Goal: Task Accomplishment & Management: Manage account settings

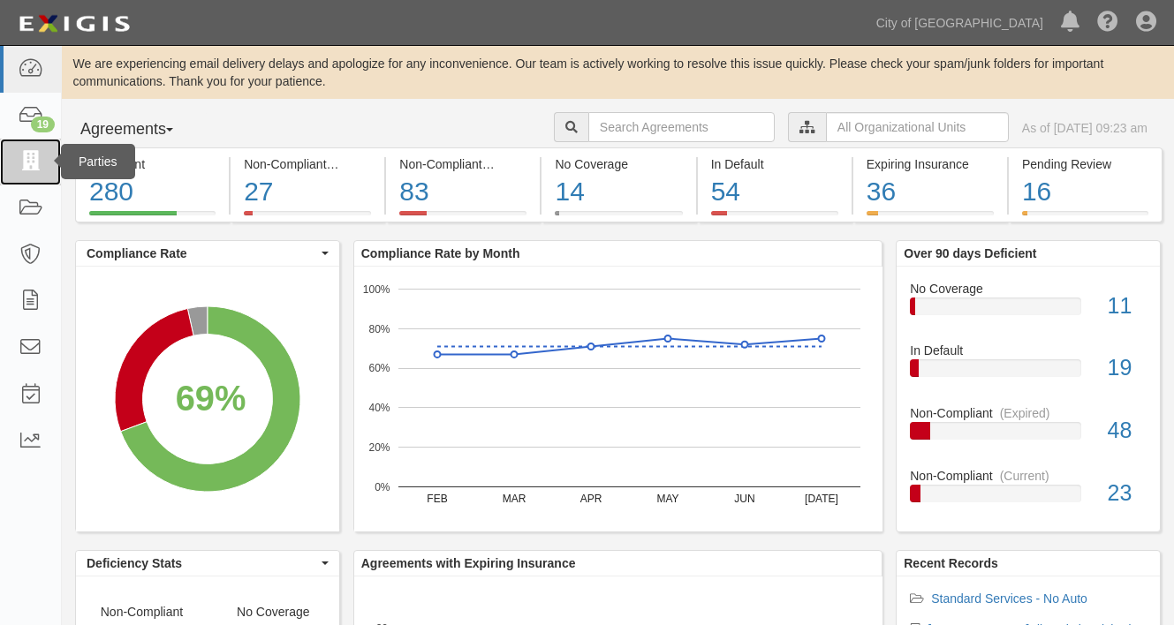
click at [26, 163] on icon at bounding box center [30, 162] width 25 height 20
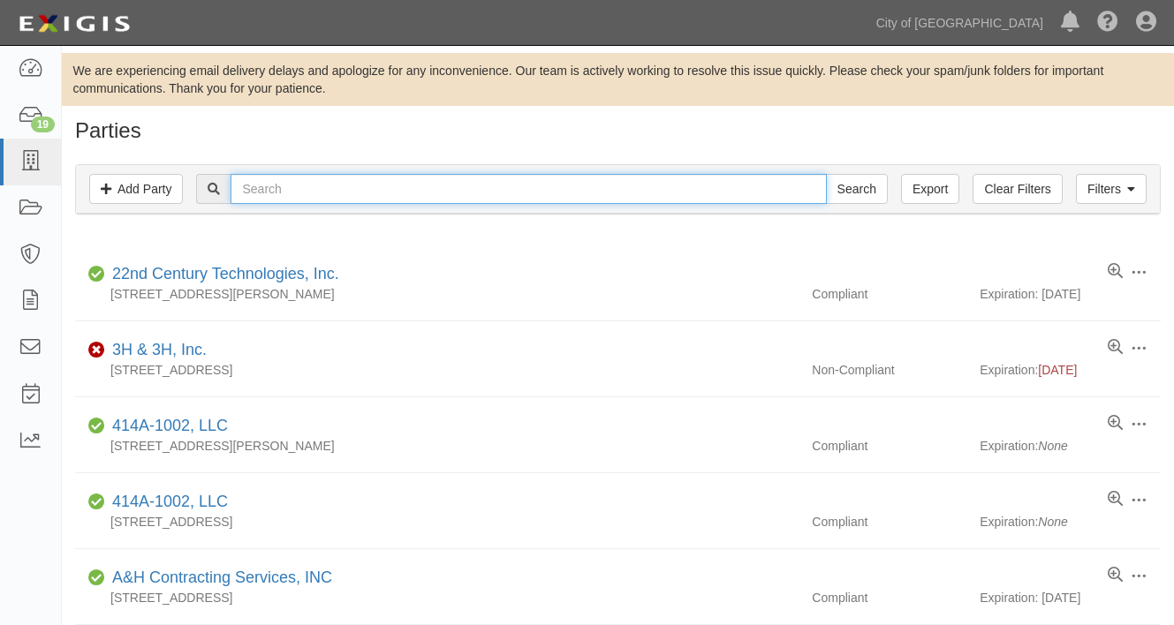
click at [293, 193] on input "text" at bounding box center [528, 189] width 595 height 30
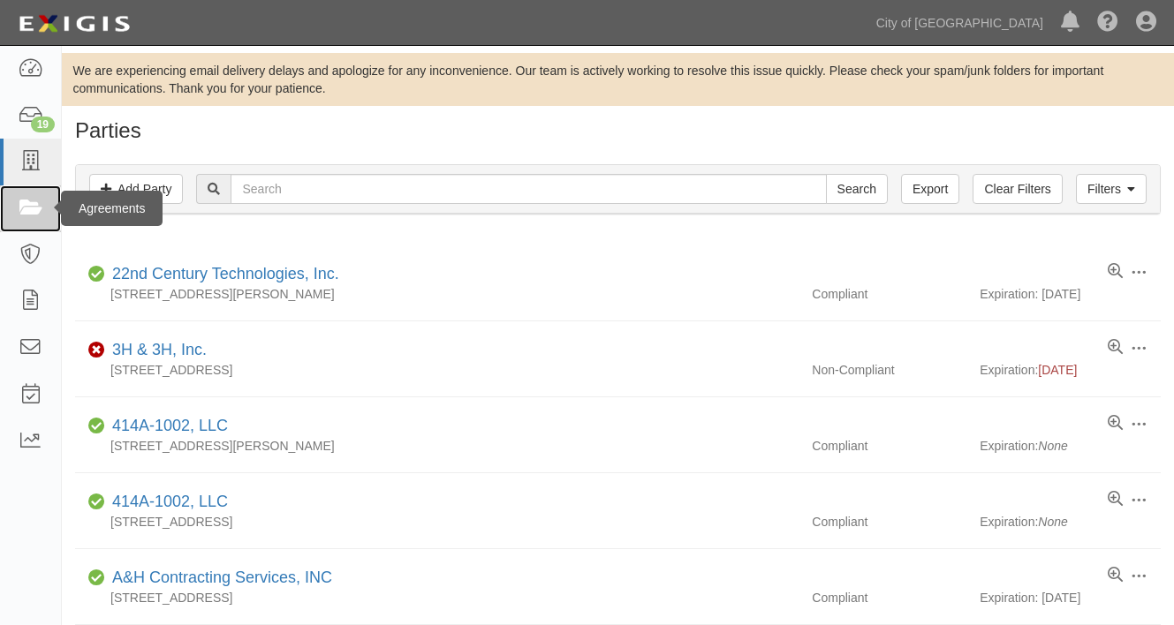
click at [28, 213] on icon at bounding box center [30, 209] width 25 height 20
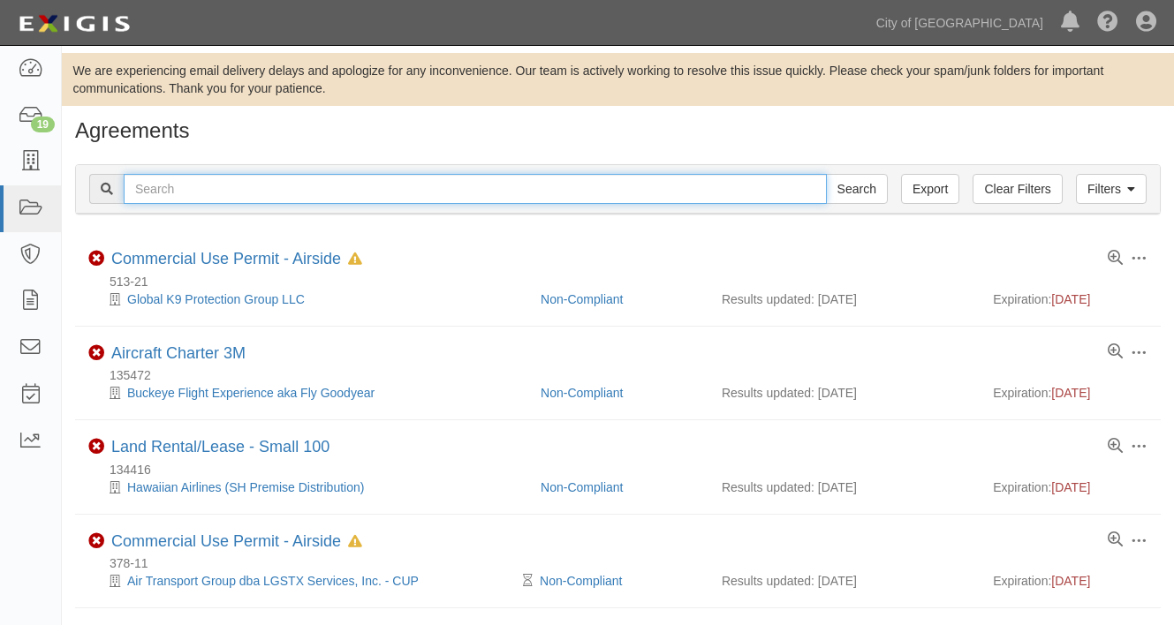
click at [206, 186] on input "text" at bounding box center [475, 189] width 703 height 30
type input "157983"
click at [826, 174] on input "Search" at bounding box center [857, 189] width 62 height 30
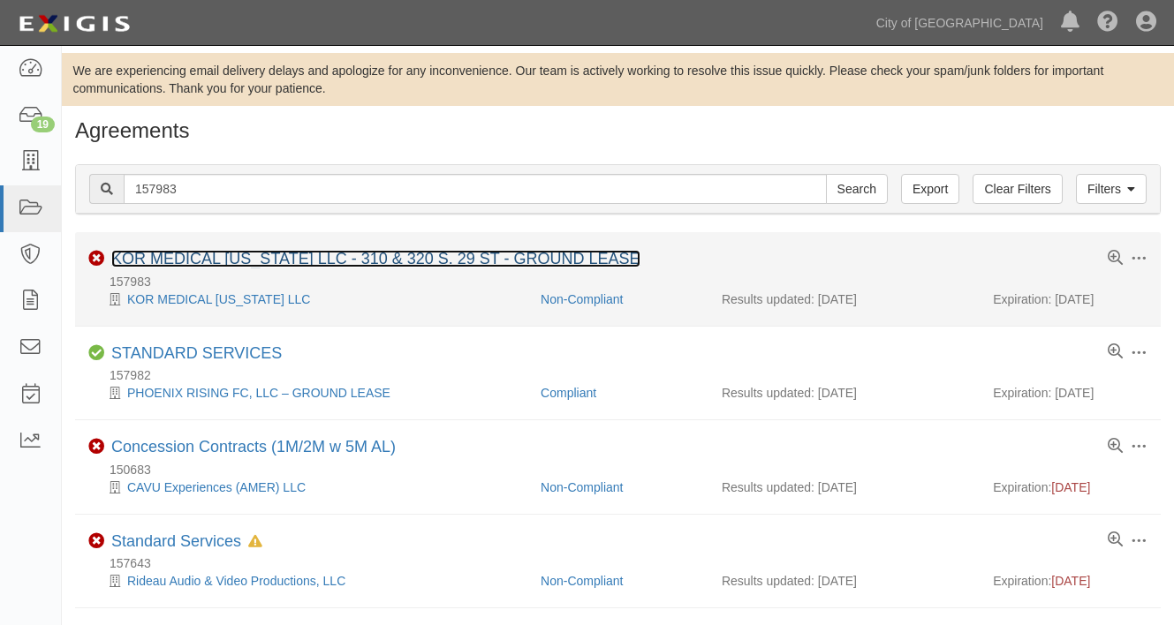
click at [367, 258] on link "KOR MEDICAL [US_STATE] LLC - 310 & 320 S. 29 ST - GROUND LEASE" at bounding box center [375, 259] width 529 height 18
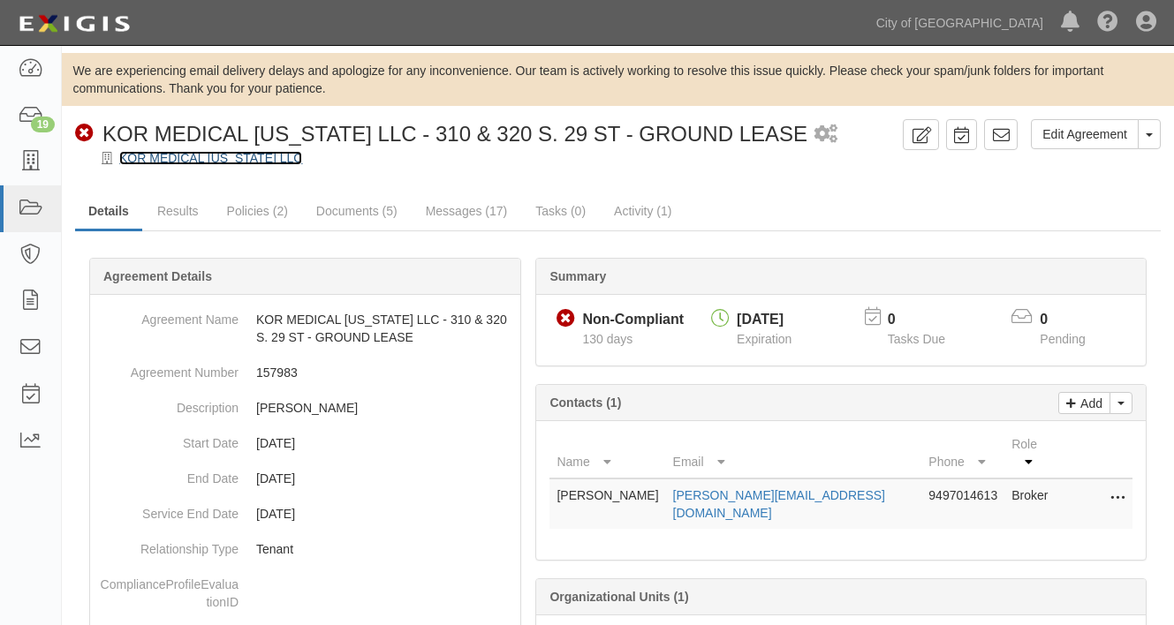
click at [204, 155] on link "KOR MEDICAL [US_STATE] LLC" at bounding box center [210, 158] width 183 height 14
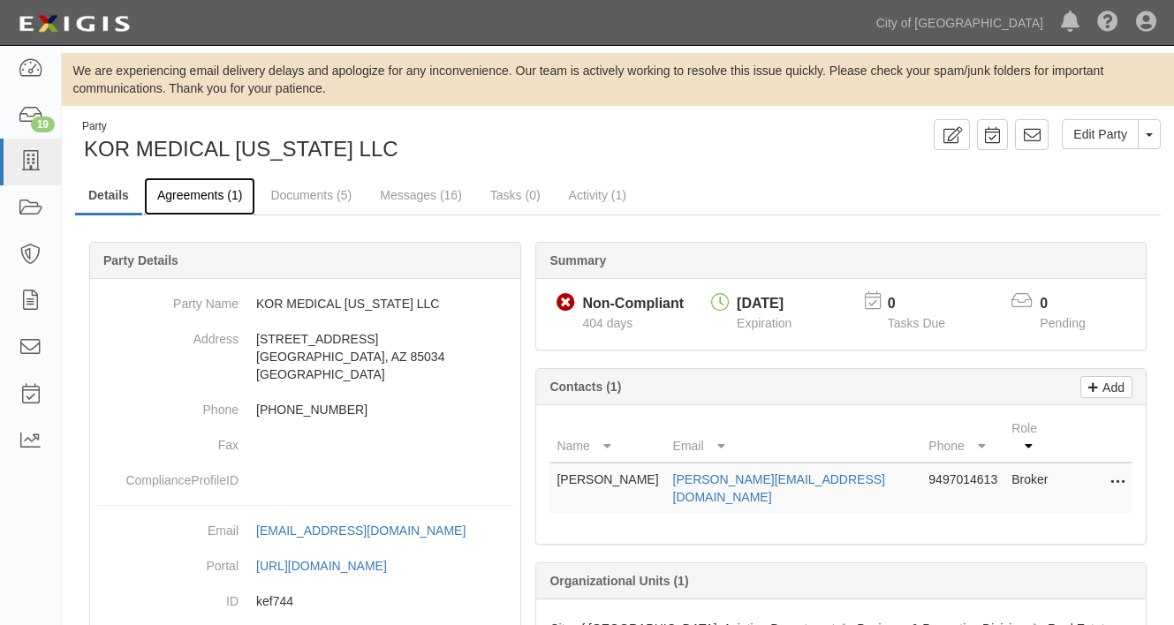
click at [207, 201] on link "Agreements (1)" at bounding box center [199, 197] width 111 height 38
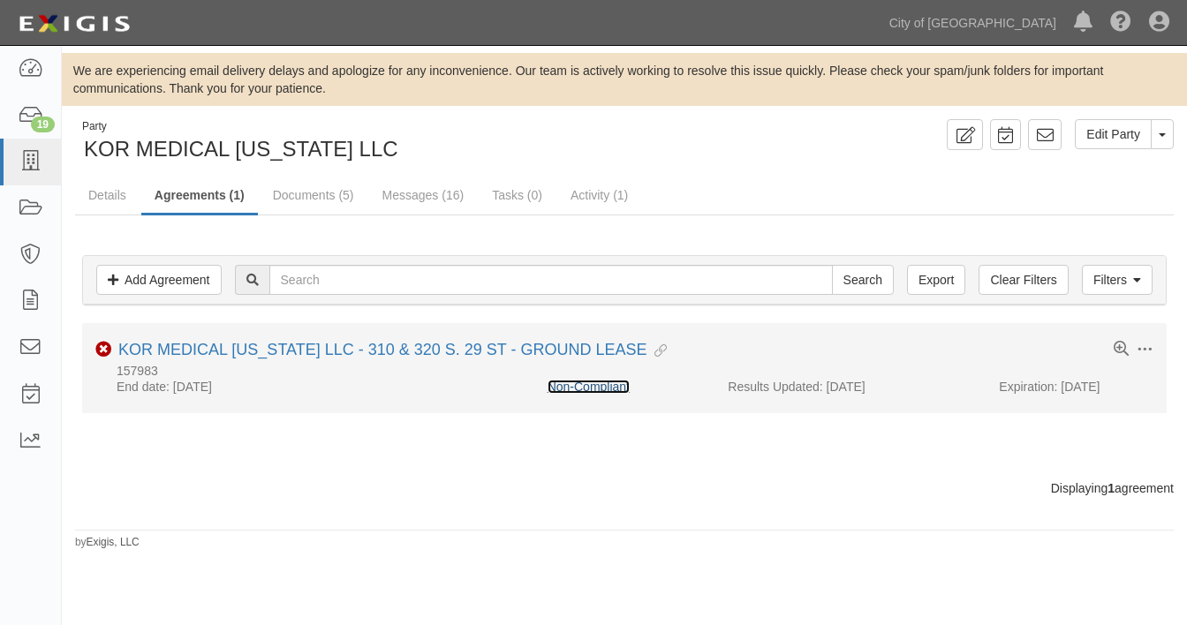
click at [583, 389] on link "Non-Compliant" at bounding box center [589, 387] width 82 height 14
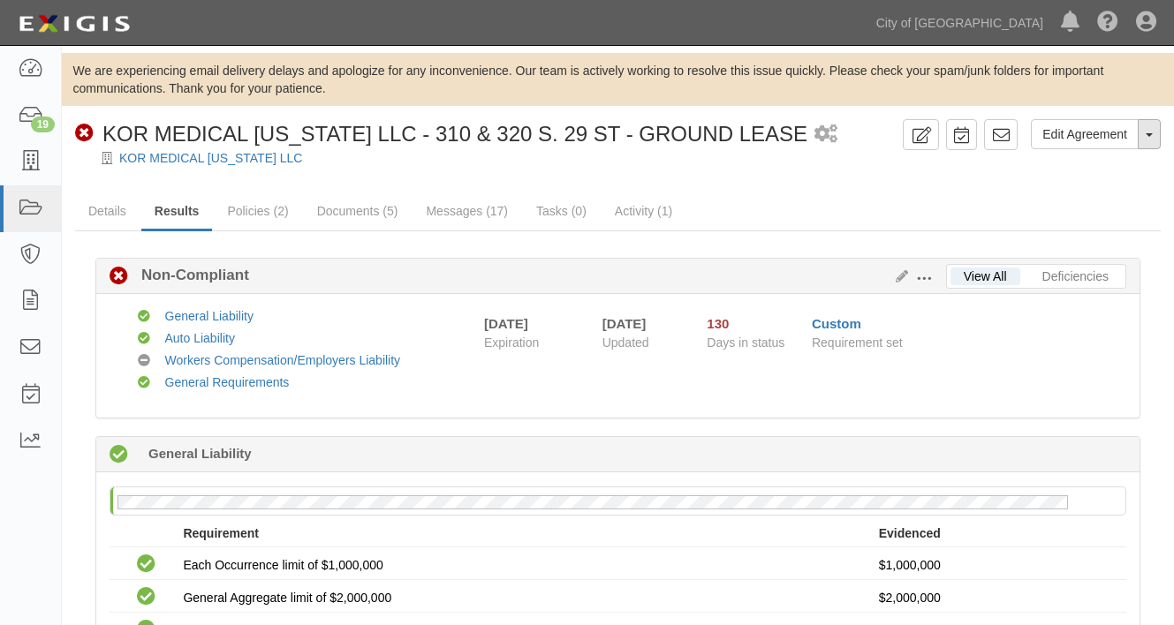
click at [1152, 138] on button "Toggle Agreement Dropdown" at bounding box center [1149, 134] width 23 height 30
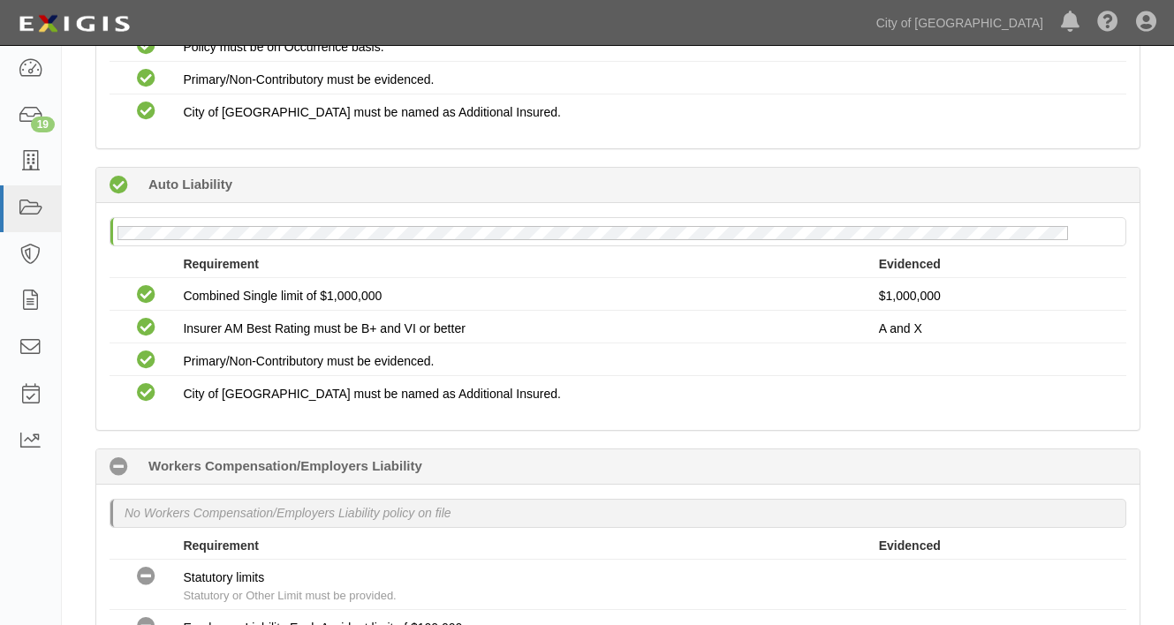
scroll to position [883, 0]
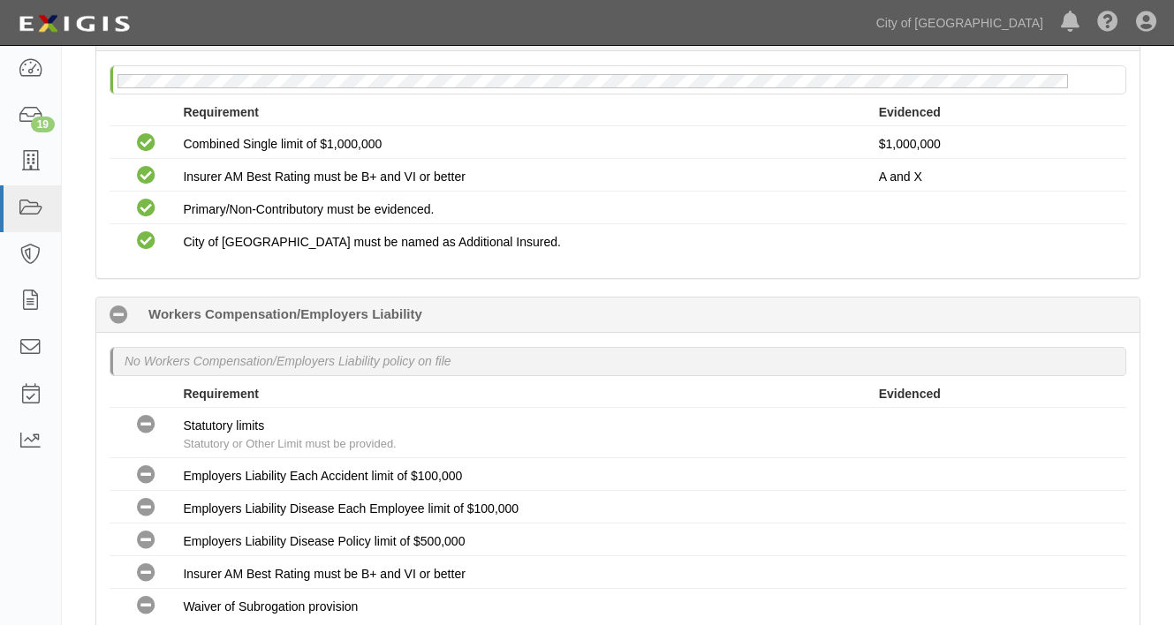
click at [420, 344] on div "No Workers Compensation/Employers Liability policy on file Requirement Evidence…" at bounding box center [617, 488] width 1043 height 310
click at [119, 309] on icon at bounding box center [119, 315] width 19 height 19
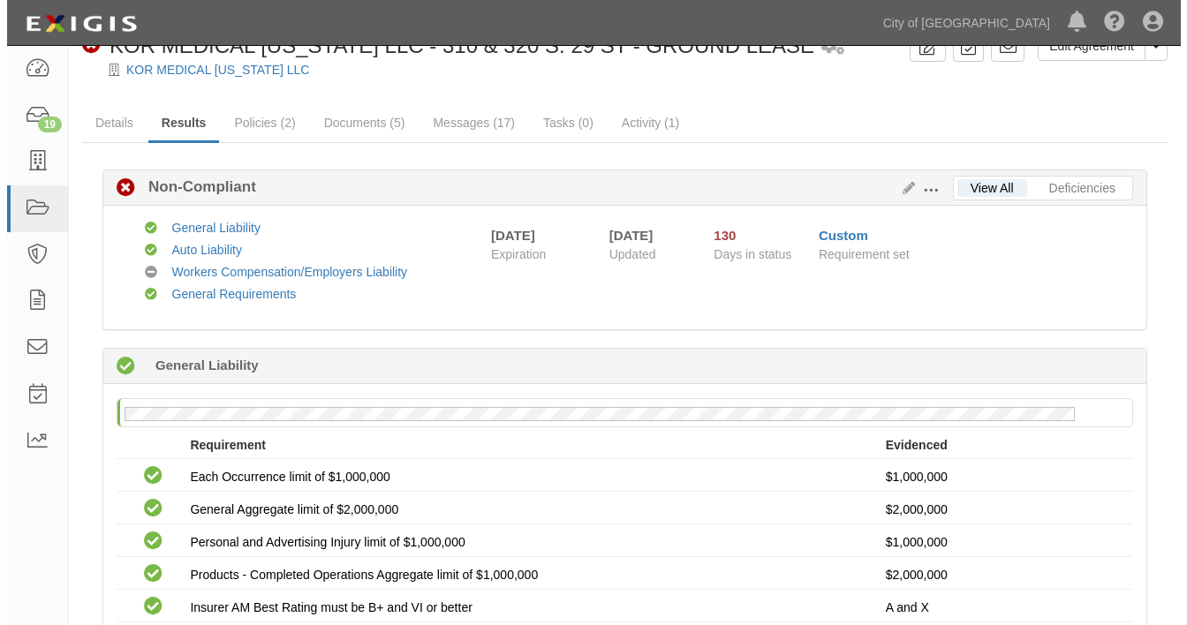
scroll to position [0, 0]
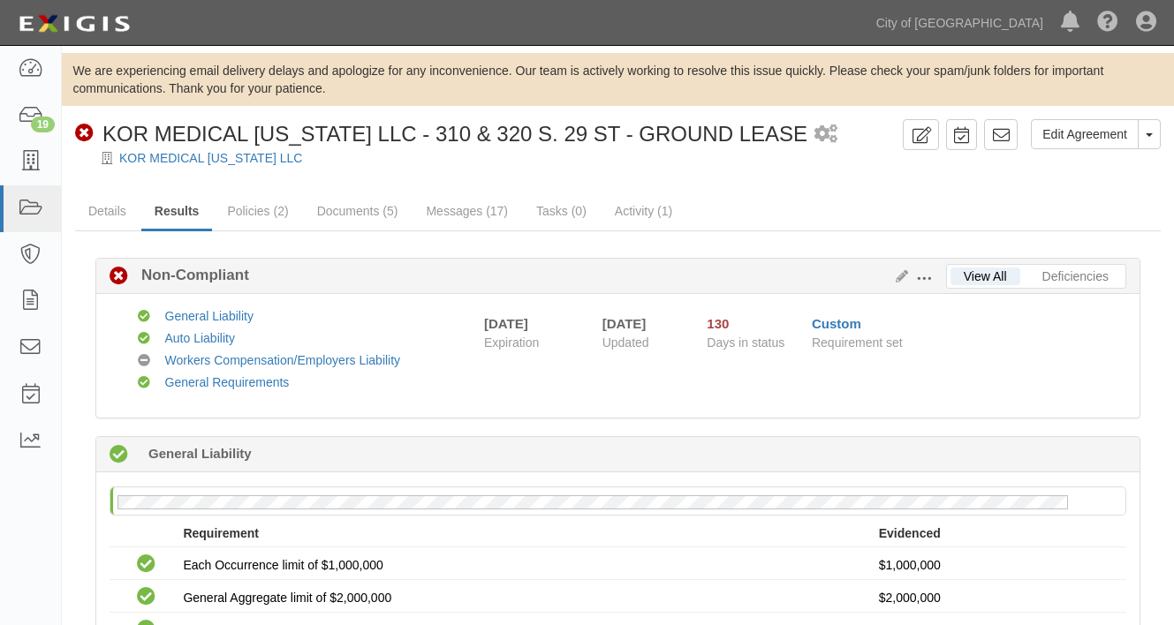
click at [925, 276] on span at bounding box center [924, 279] width 16 height 16
click at [990, 269] on link "Edit Requirements" at bounding box center [1005, 275] width 140 height 32
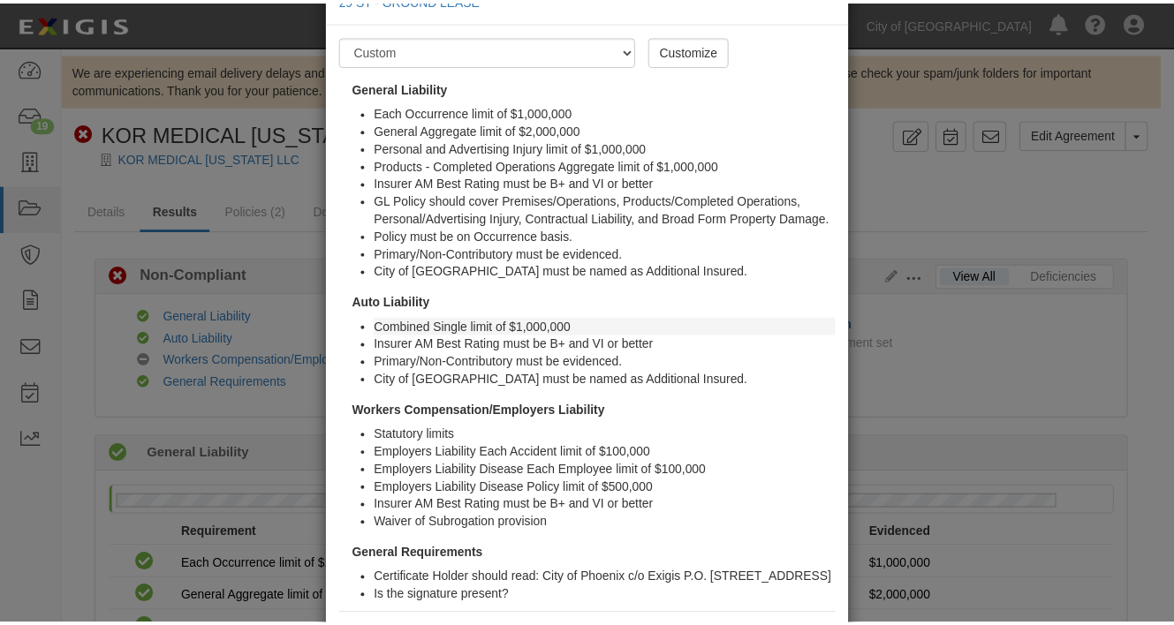
scroll to position [196, 0]
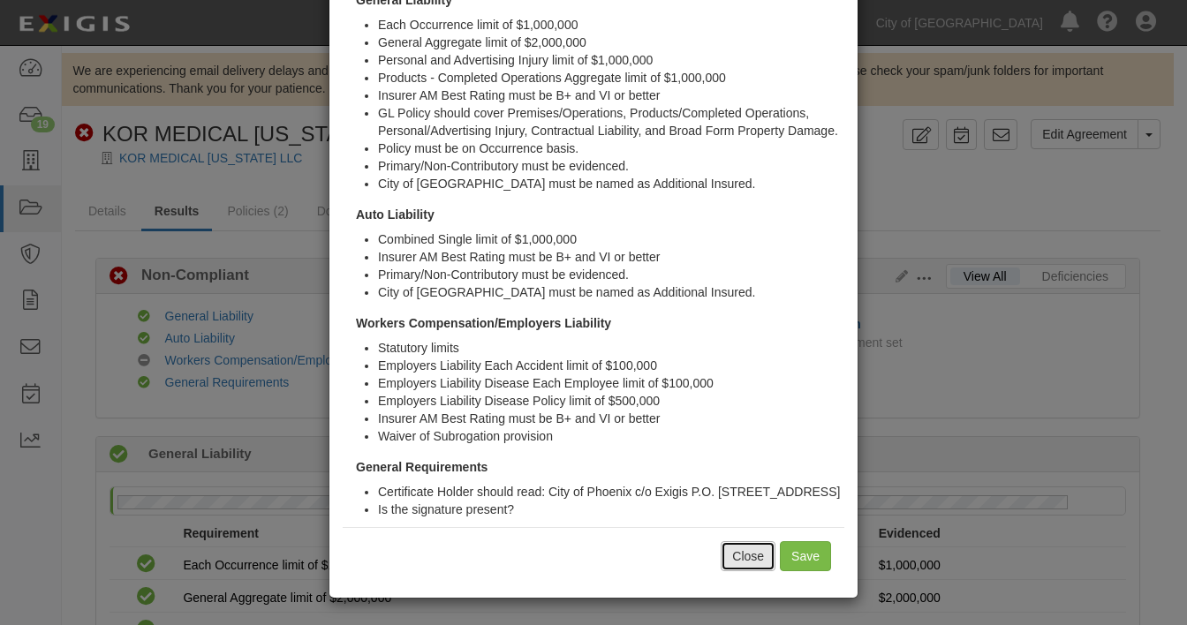
click at [745, 557] on button "Close" at bounding box center [748, 556] width 55 height 30
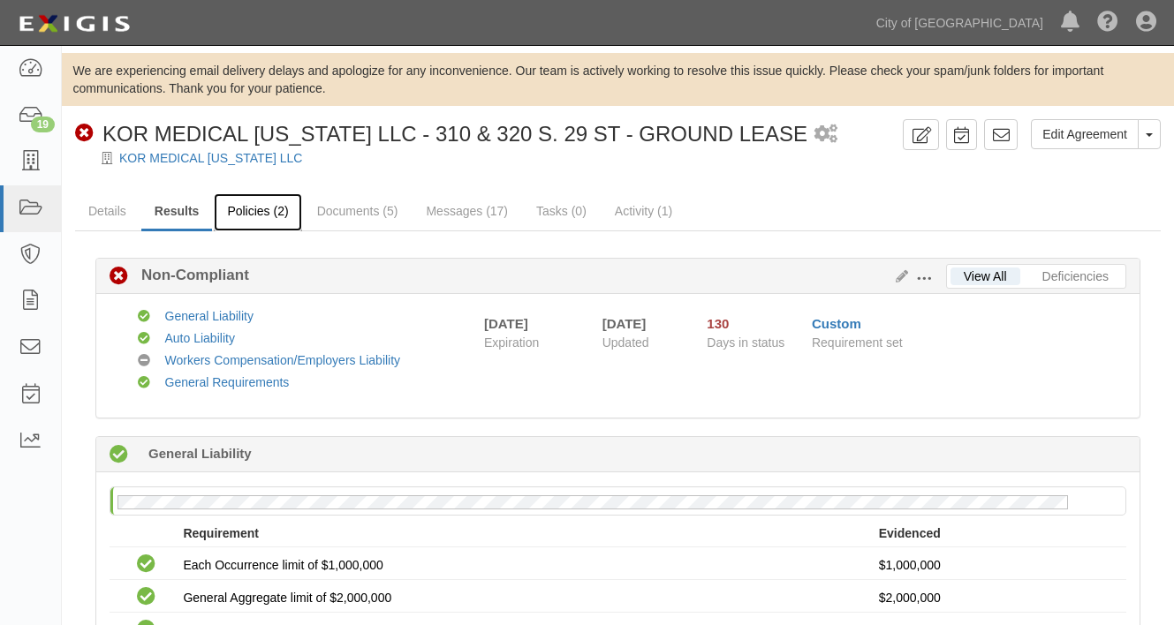
click at [258, 209] on link "Policies (2)" at bounding box center [257, 212] width 87 height 38
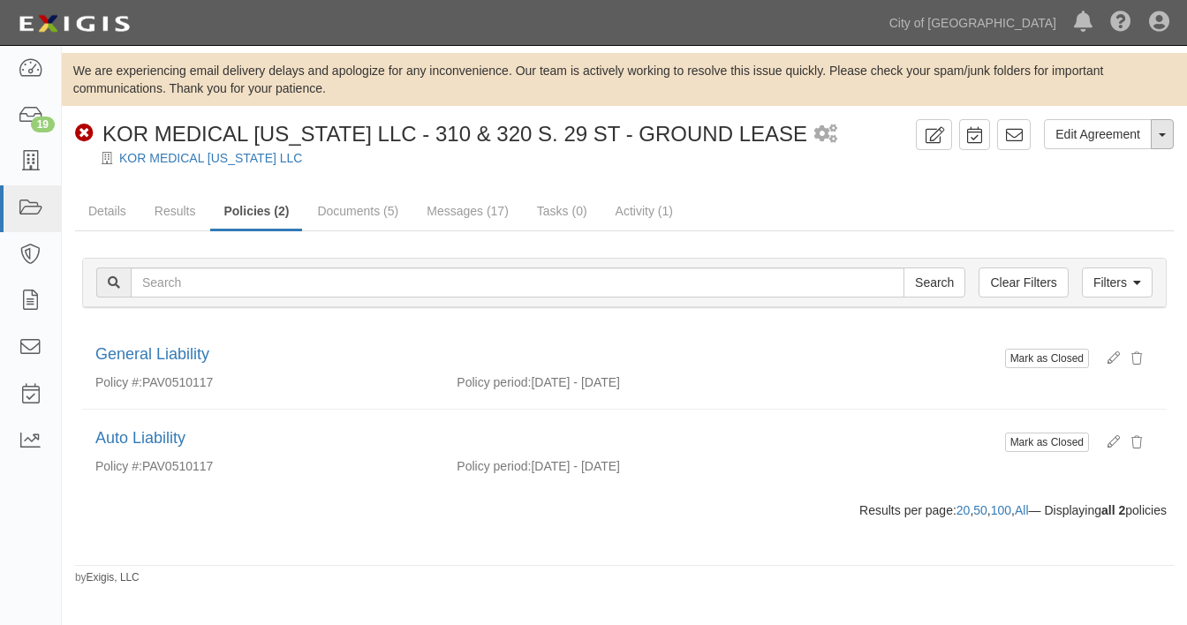
click at [1165, 140] on button "Toggle Agreement Dropdown" at bounding box center [1162, 134] width 23 height 30
click at [870, 205] on ul "Details Results Policies (2) Documents (5) Messages (17) Tasks (0) Activity (1)" at bounding box center [624, 212] width 1099 height 38
click at [165, 161] on link "KOR MEDICAL [US_STATE] LLC" at bounding box center [210, 158] width 183 height 14
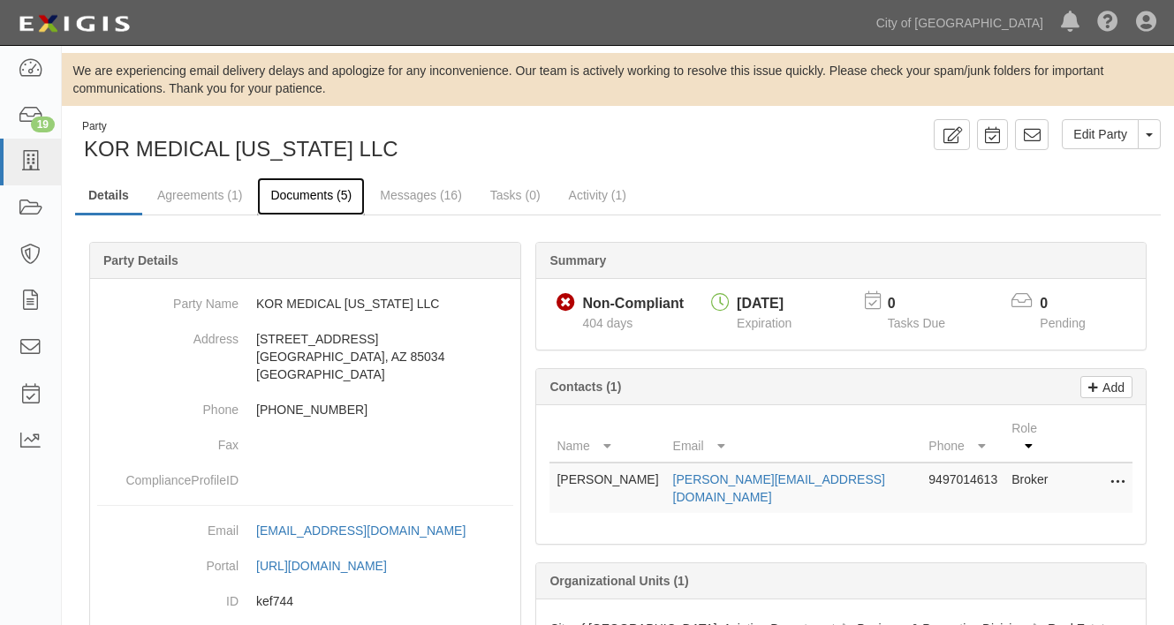
click at [295, 195] on link "Documents (5)" at bounding box center [311, 197] width 108 height 38
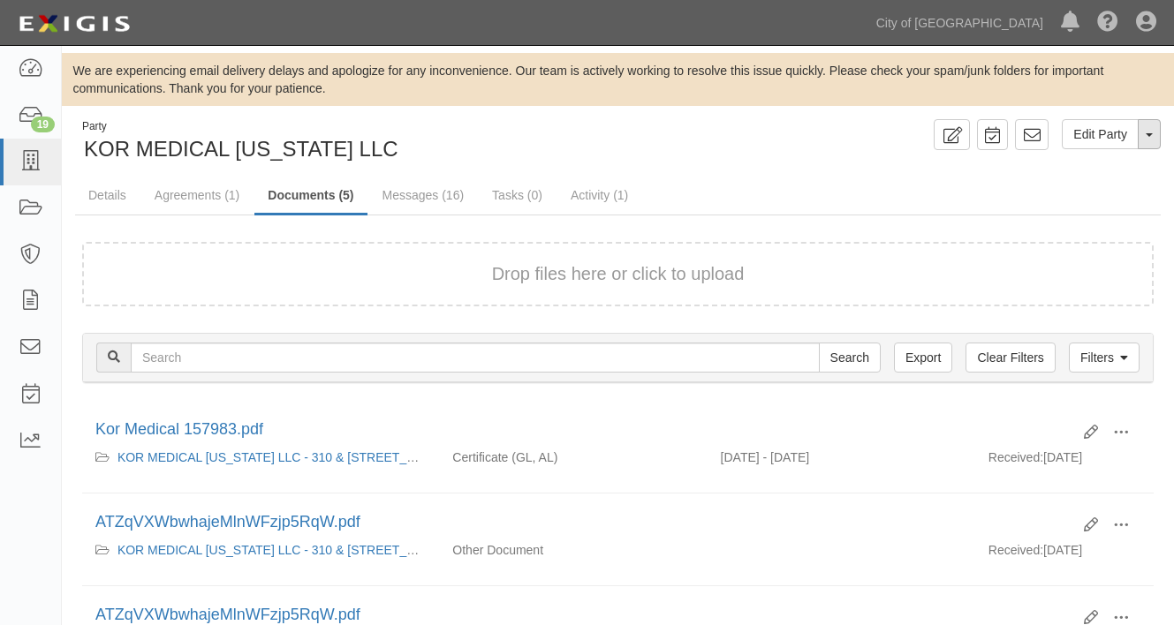
click at [1152, 136] on span "button" at bounding box center [1148, 135] width 7 height 4
click at [528, 170] on div "Party KOR MEDICAL ARIZONA LLC Edit Party Toggle Party Dropdown View Audit Trail…" at bounding box center [618, 544] width 1112 height 851
click at [182, 196] on link "Agreements (1)" at bounding box center [196, 197] width 111 height 38
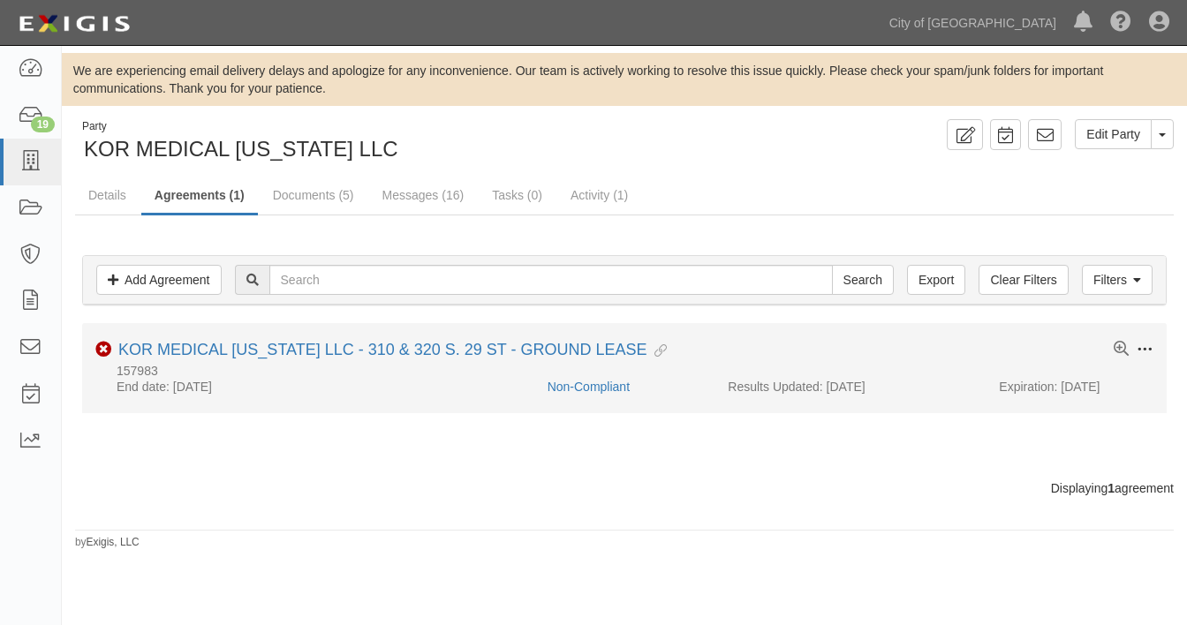
click at [1148, 349] on span at bounding box center [1145, 350] width 16 height 16
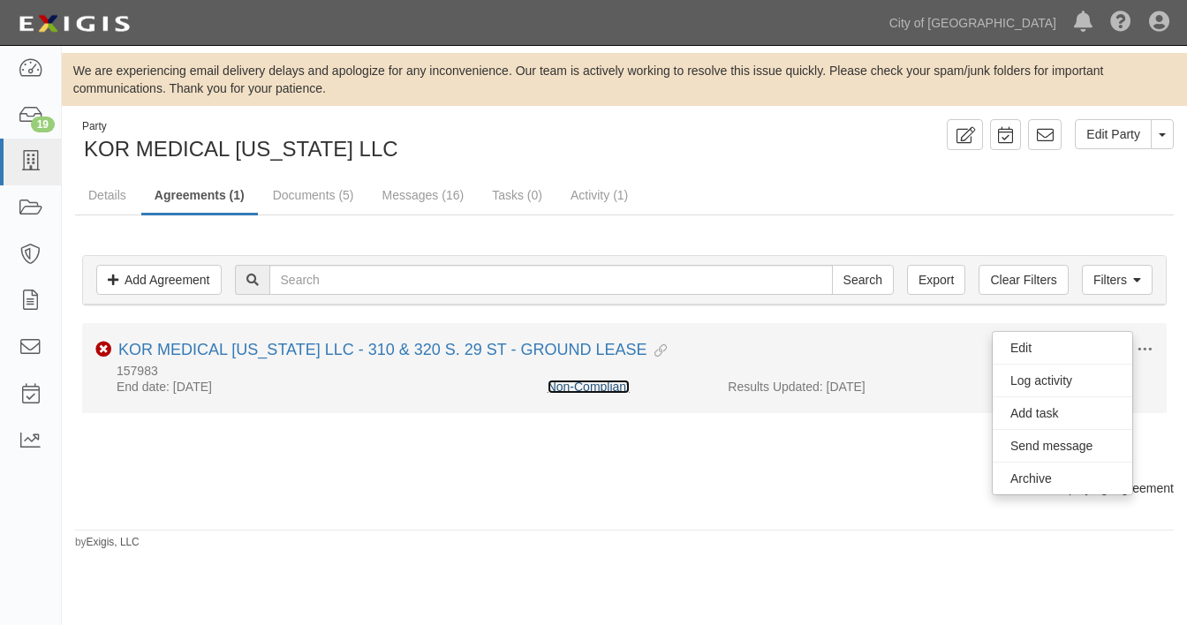
click at [612, 382] on link "Non-Compliant" at bounding box center [589, 387] width 82 height 14
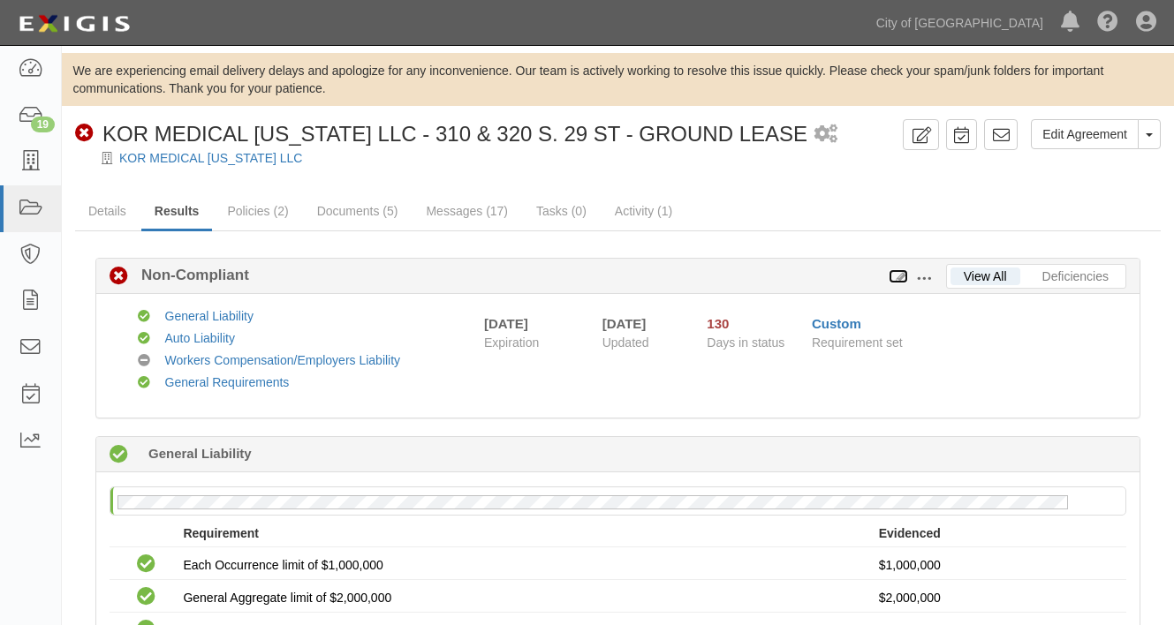
click at [902, 274] on icon at bounding box center [897, 277] width 19 height 12
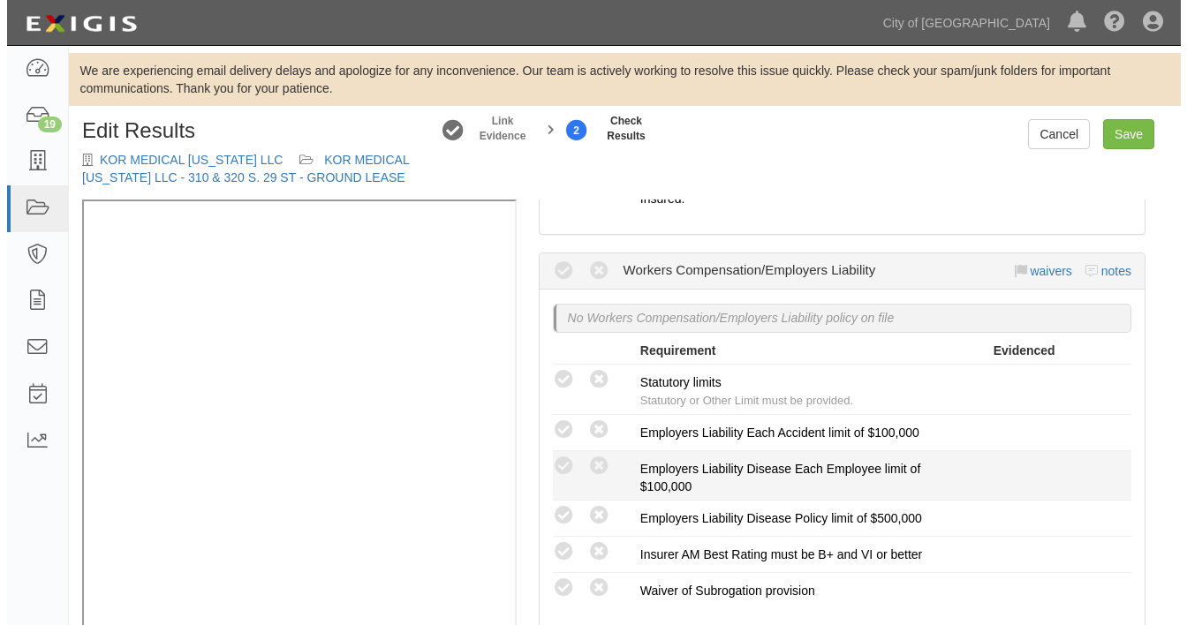
scroll to position [1060, 0]
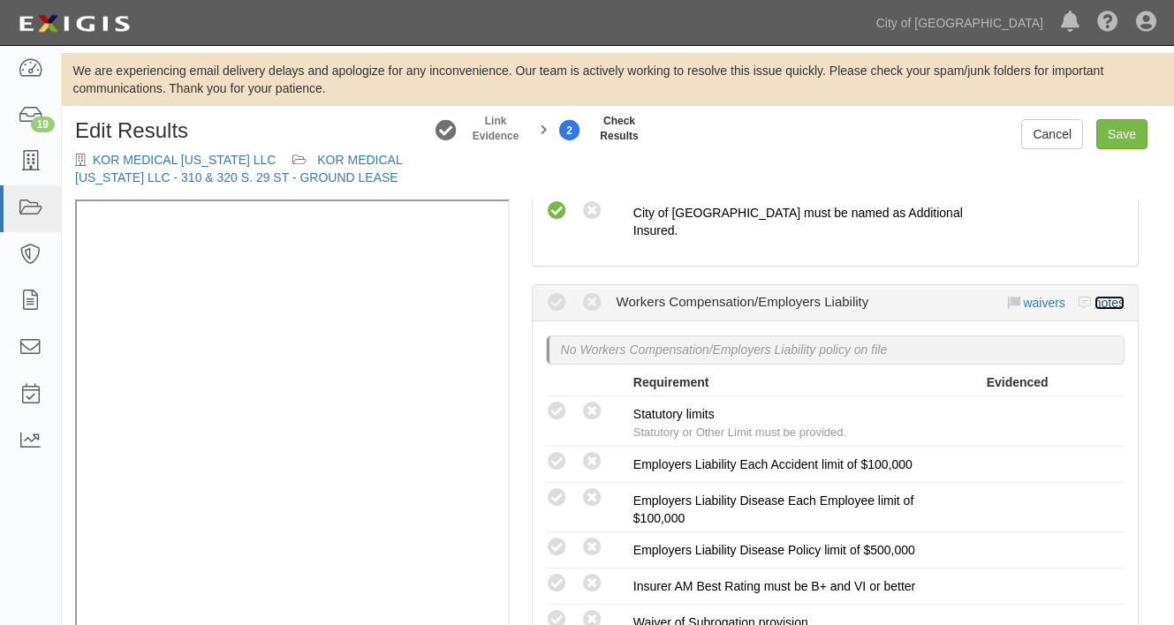
click at [1102, 296] on link "notes" at bounding box center [1109, 303] width 30 height 14
radio input "true"
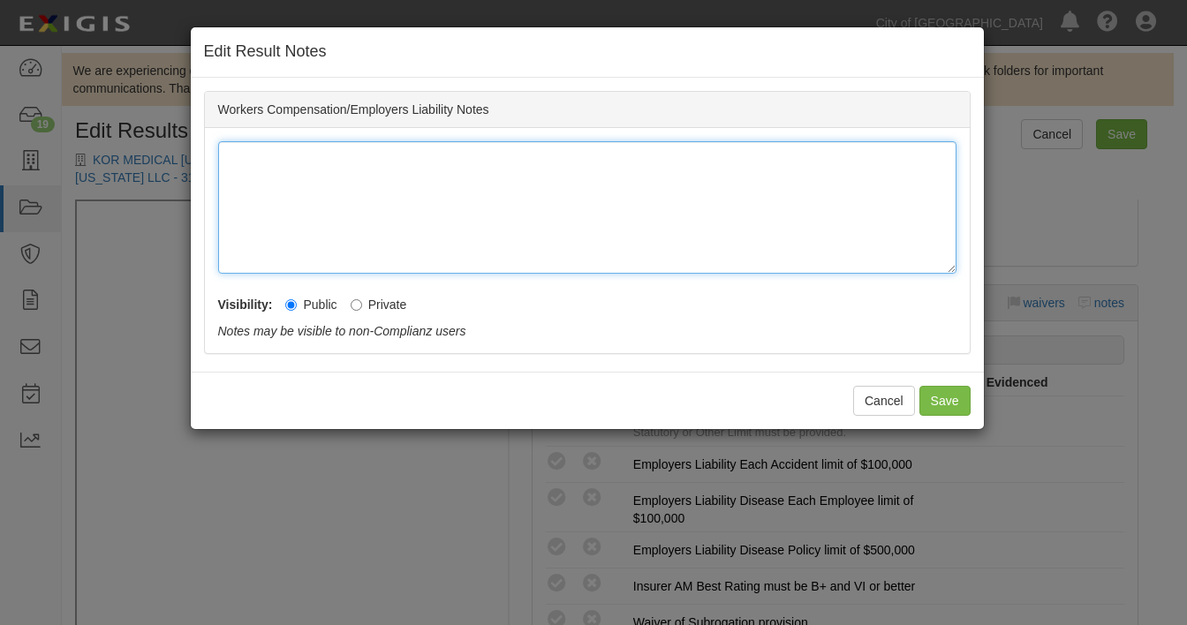
click at [259, 163] on div at bounding box center [587, 207] width 738 height 132
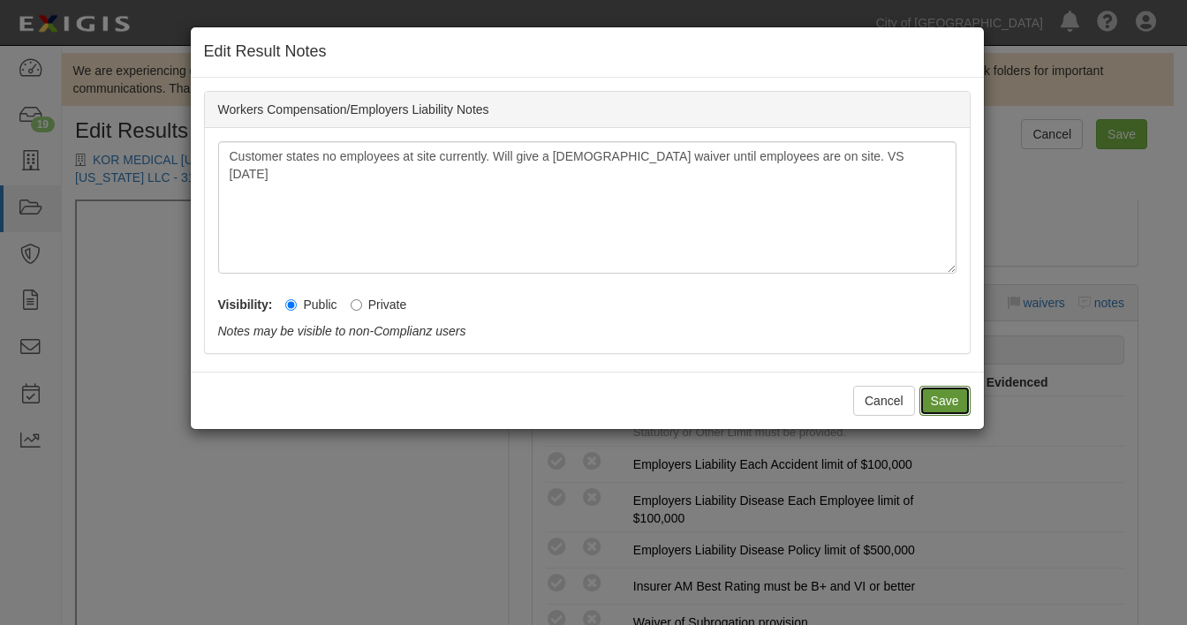
click at [953, 399] on button "Save" at bounding box center [944, 401] width 51 height 30
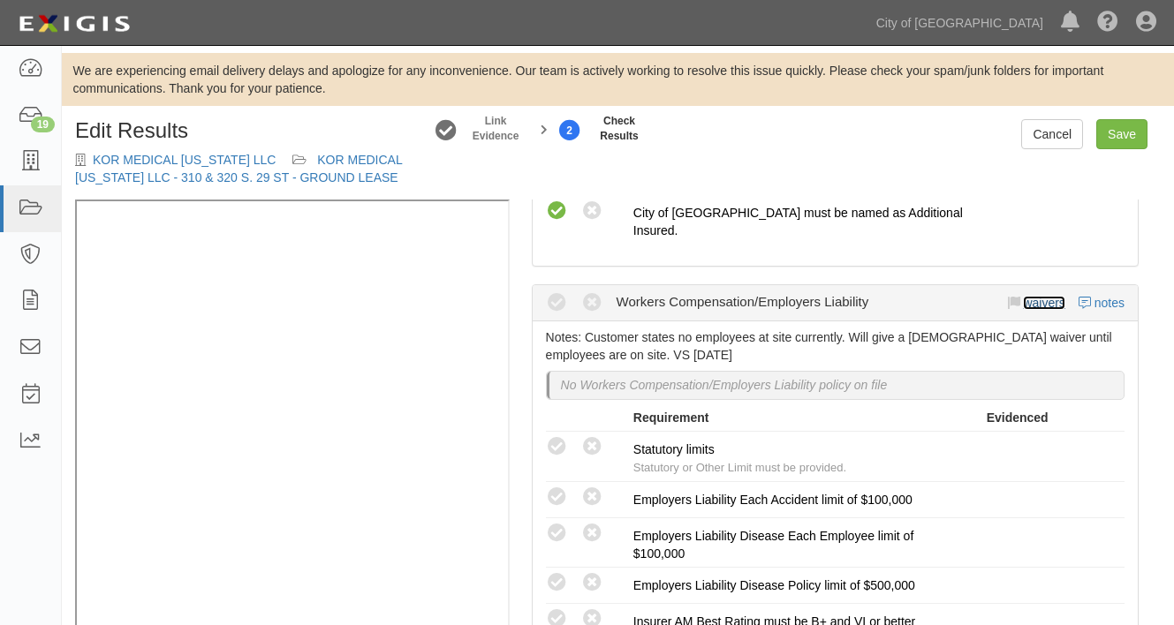
click at [1034, 296] on link "waivers" at bounding box center [1044, 303] width 42 height 14
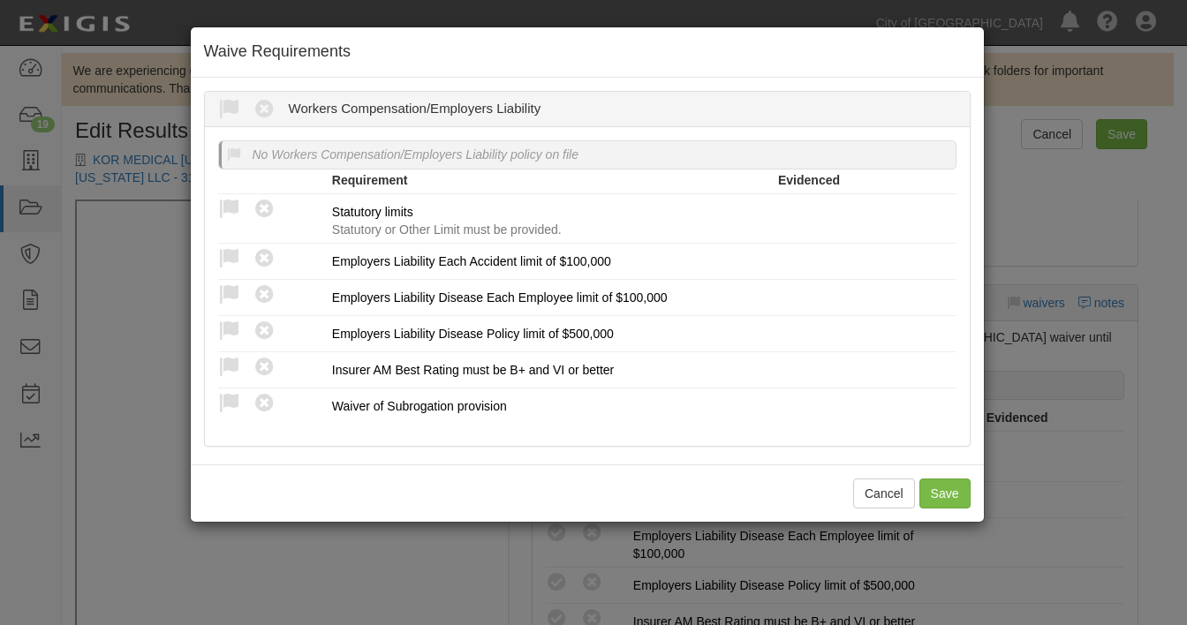
click at [403, 166] on div "No Workers Compensation/Employers Liability policy on file" at bounding box center [412, 159] width 334 height 26
click at [888, 493] on button "Cancel" at bounding box center [884, 494] width 62 height 30
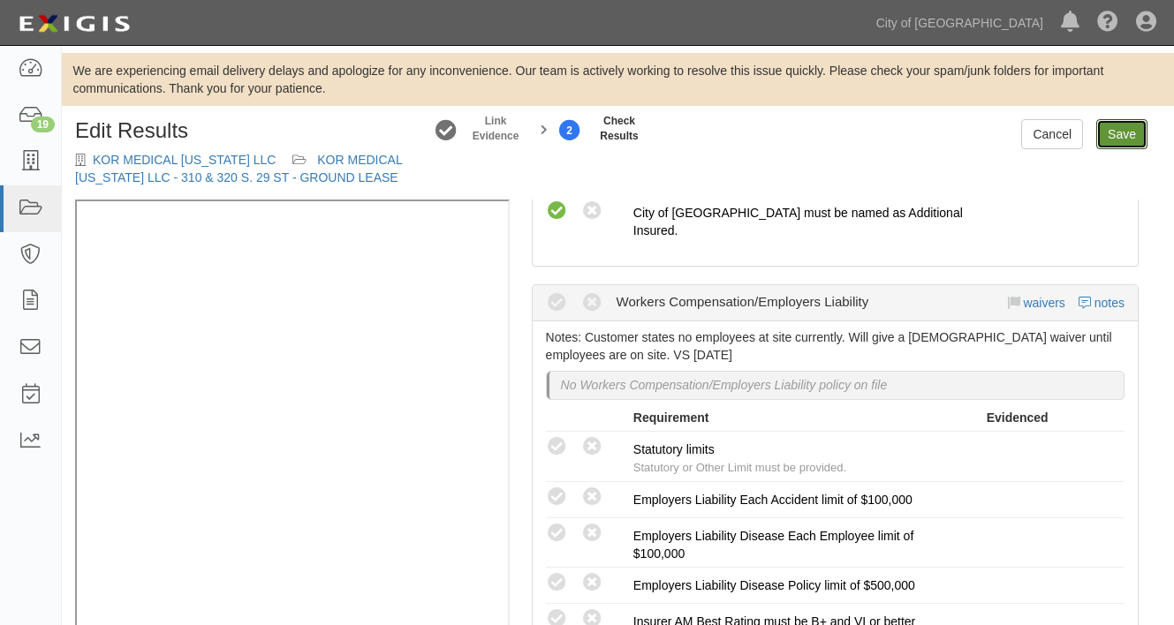
drag, startPoint x: 1116, startPoint y: 135, endPoint x: 1154, endPoint y: 163, distance: 47.3
click at [1118, 136] on link "Save" at bounding box center [1121, 134] width 51 height 30
radio input "true"
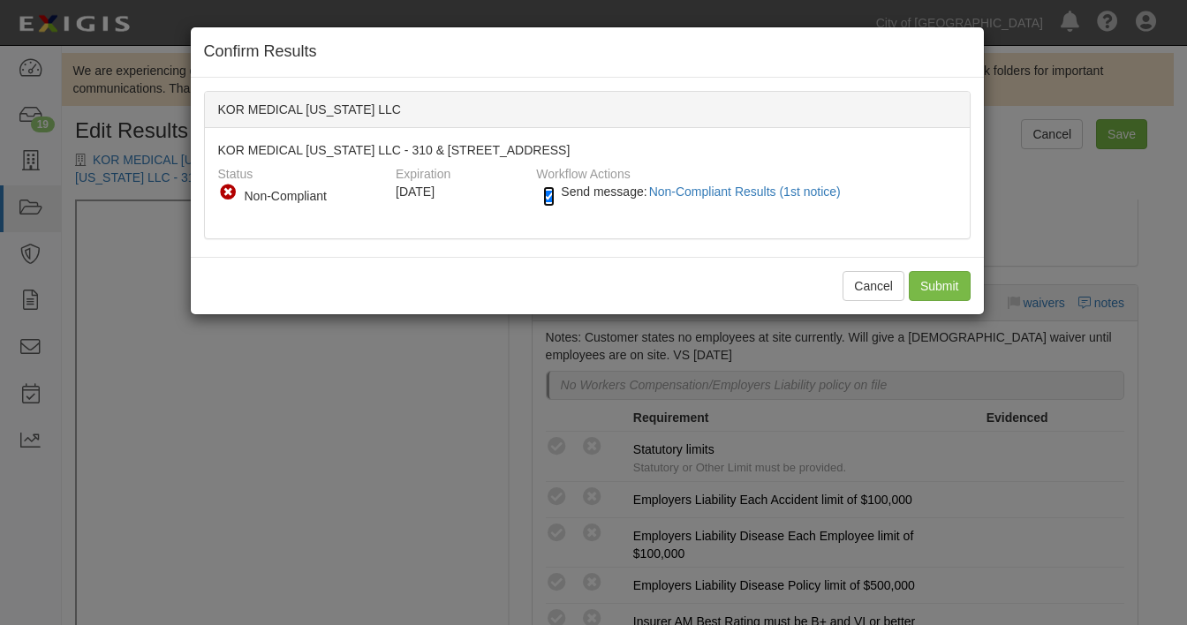
click at [548, 191] on input "Send message: Non-Compliant Results (1st notice)" at bounding box center [548, 196] width 11 height 20
checkbox input "false"
click at [953, 284] on input "Submit" at bounding box center [940, 286] width 62 height 30
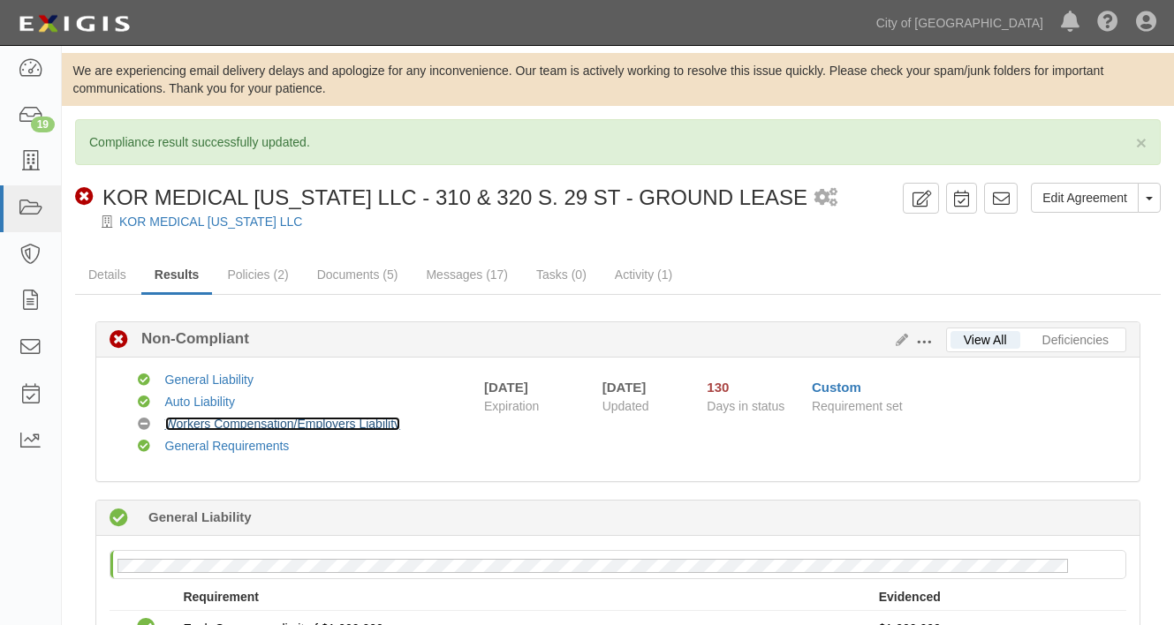
click at [295, 426] on link "Workers Compensation/Employers Liability" at bounding box center [283, 424] width 236 height 14
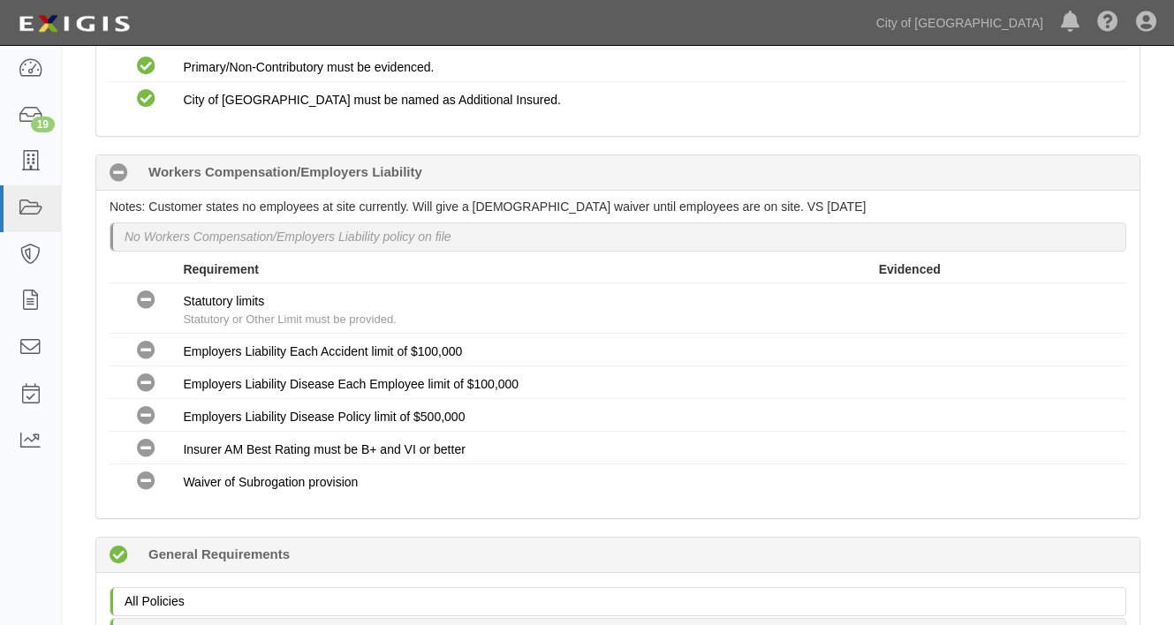
scroll to position [930, 0]
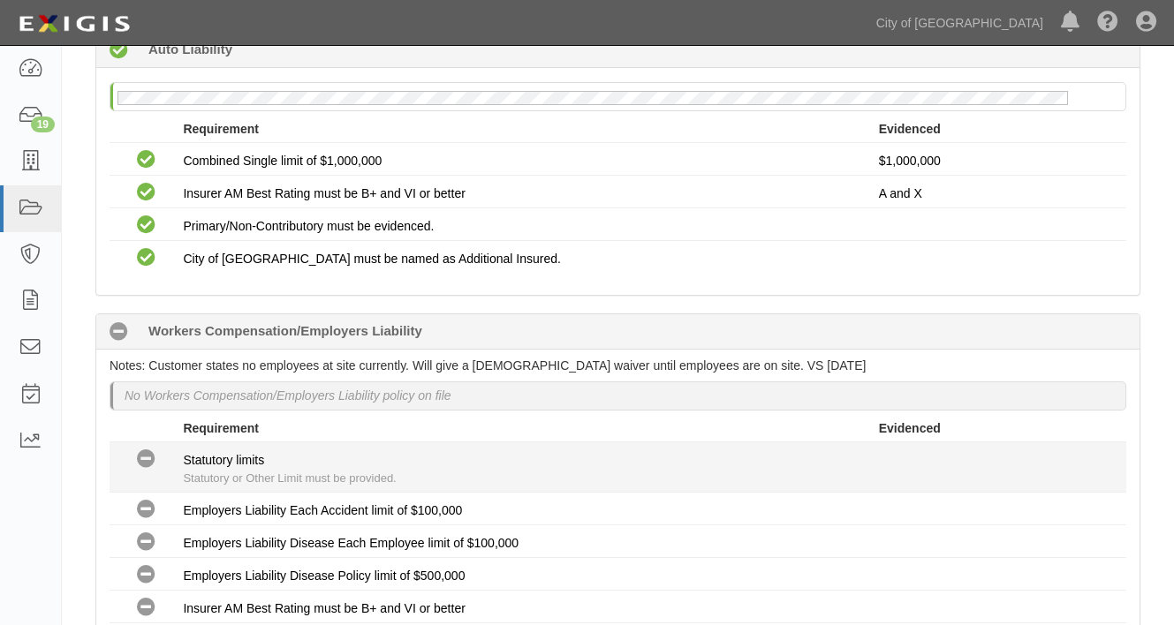
click at [536, 442] on li "No Coverage Statutory limits Statutory or Other Limit must be provided." at bounding box center [618, 467] width 1017 height 50
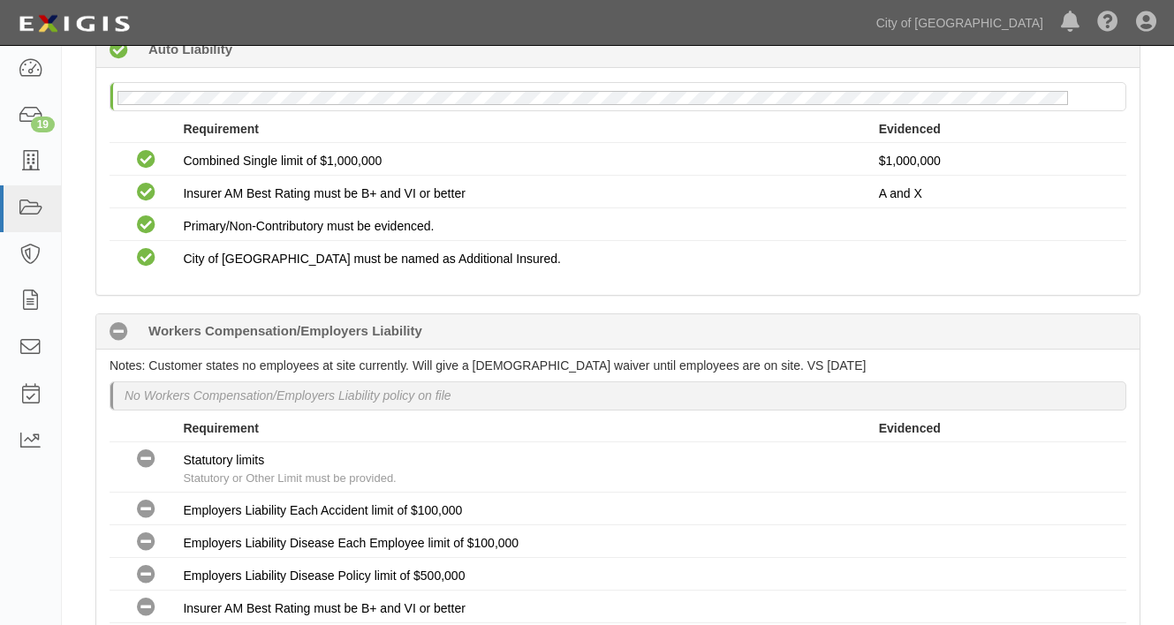
click at [355, 387] on div "No Workers Compensation/Employers Liability policy on file" at bounding box center [617, 395] width 1015 height 27
drag, startPoint x: 355, startPoint y: 387, endPoint x: 337, endPoint y: 351, distance: 40.3
click at [337, 351] on div "Notes: Customer states no employees at site currently. Will give a [DEMOGRAPHIC…" at bounding box center [617, 514] width 1043 height 328
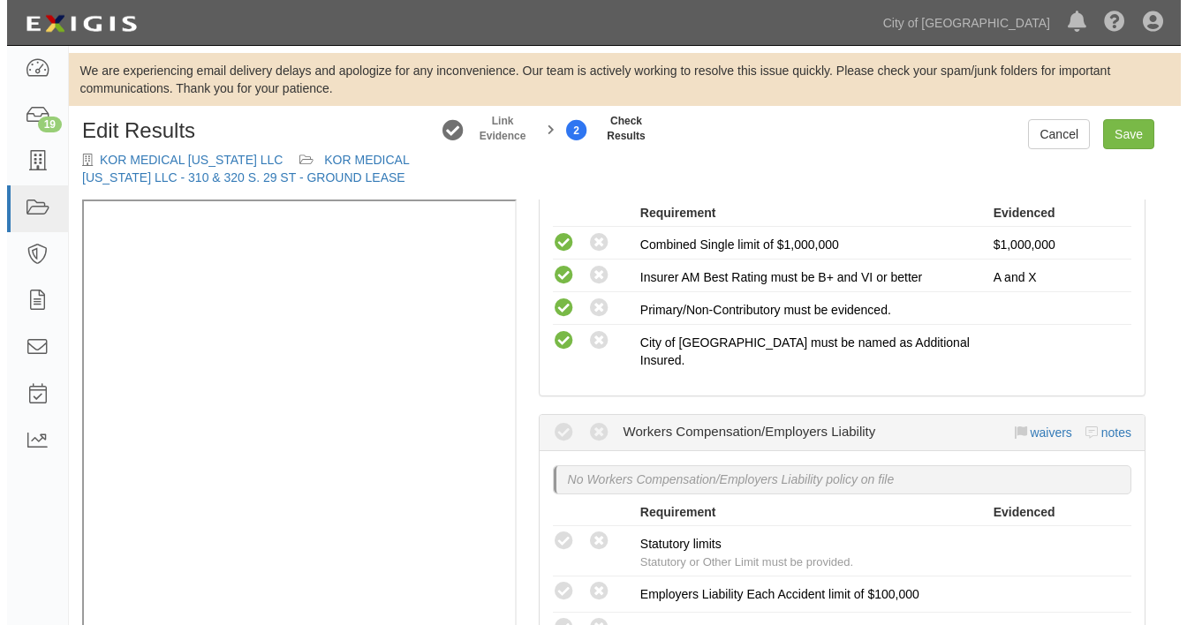
scroll to position [1060, 0]
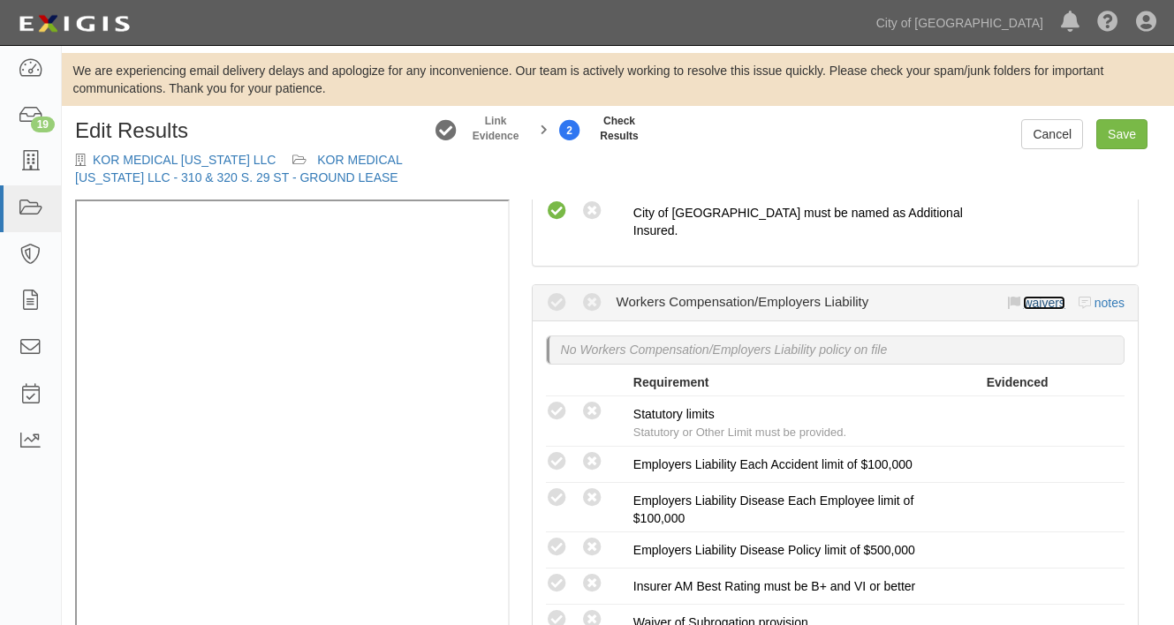
click at [1023, 296] on link "waivers" at bounding box center [1044, 303] width 42 height 14
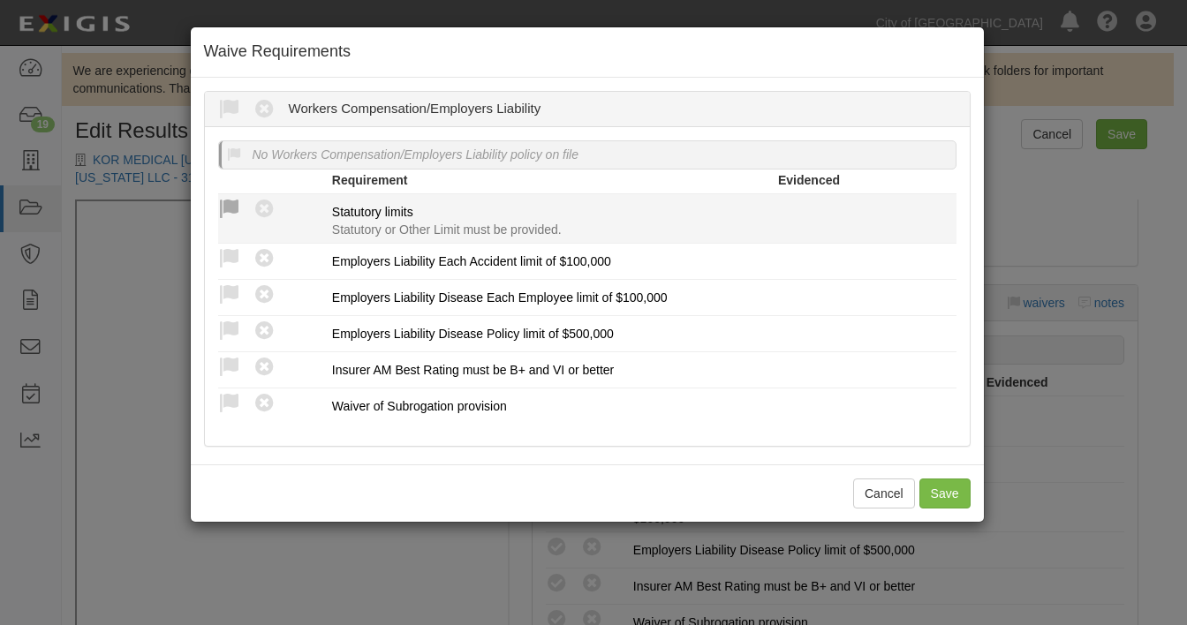
click at [230, 203] on icon at bounding box center [229, 210] width 22 height 22
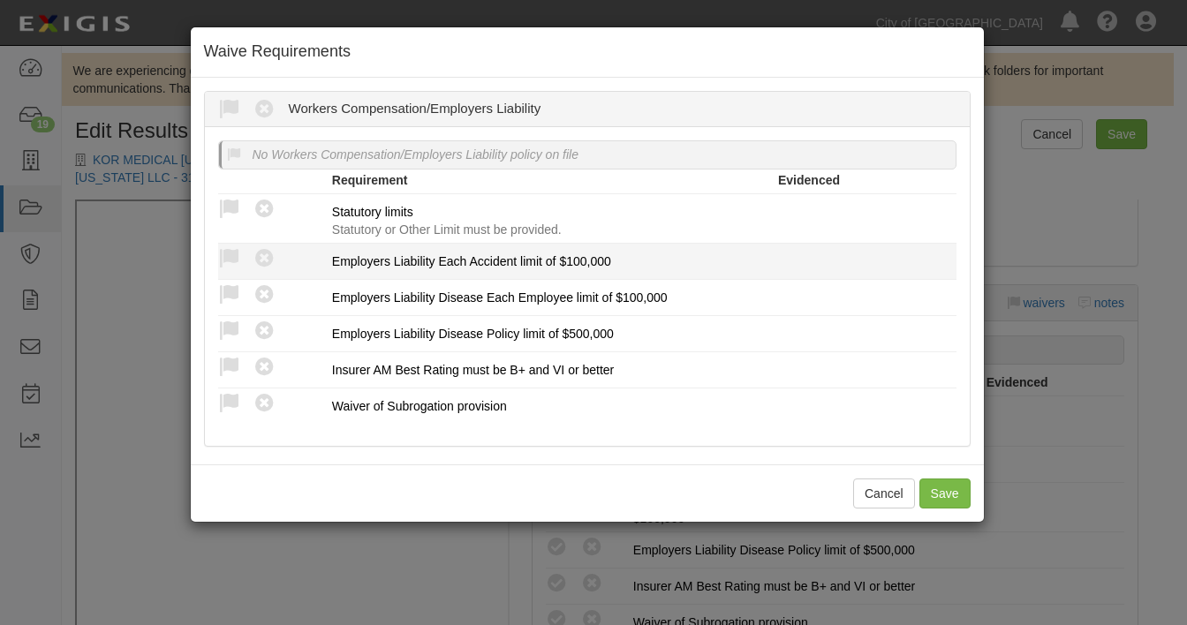
click at [226, 244] on li "Waived Non-Compliant Employers Liability Each Accident limit of $100,000" at bounding box center [587, 262] width 738 height 36
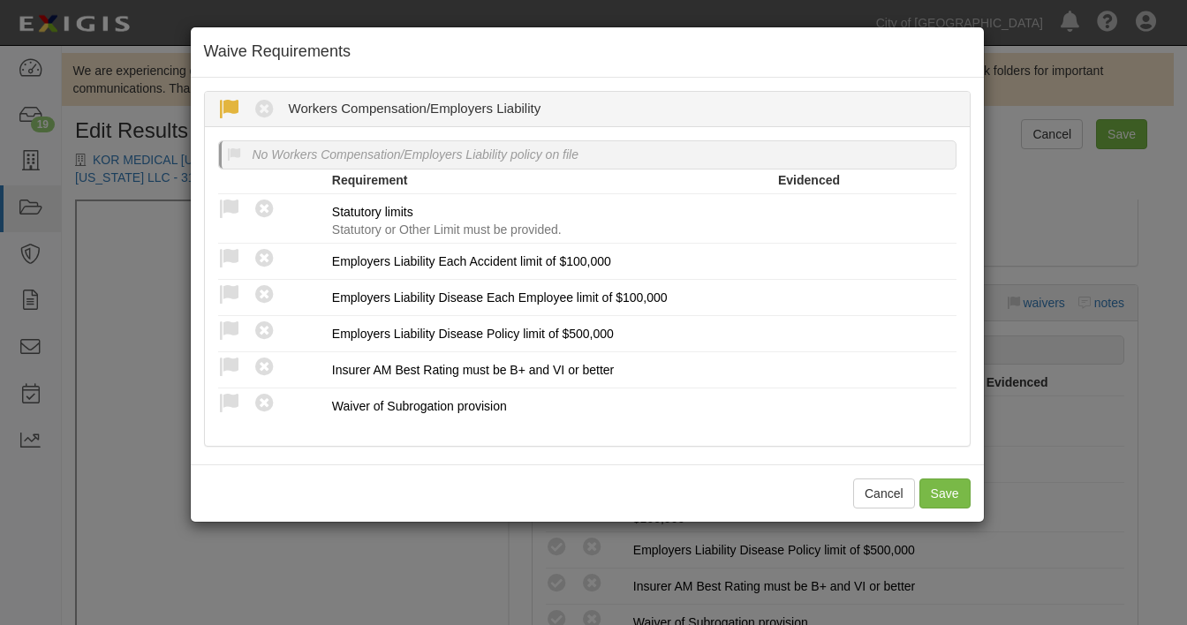
click at [227, 108] on icon at bounding box center [229, 110] width 22 height 22
radio input "true"
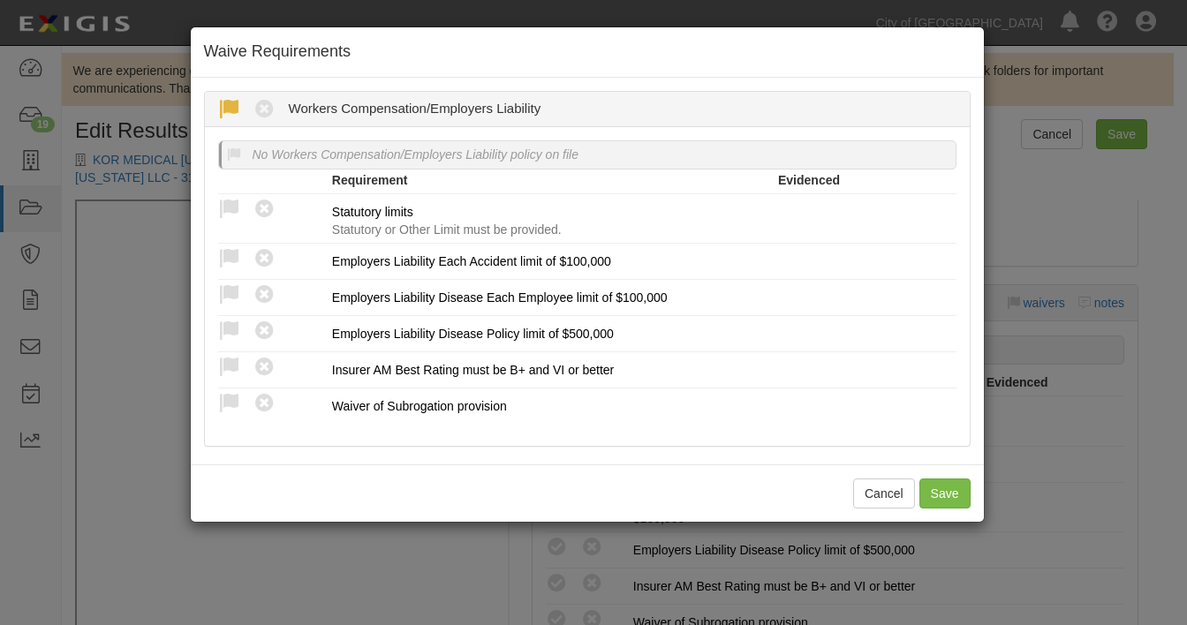
radio input "true"
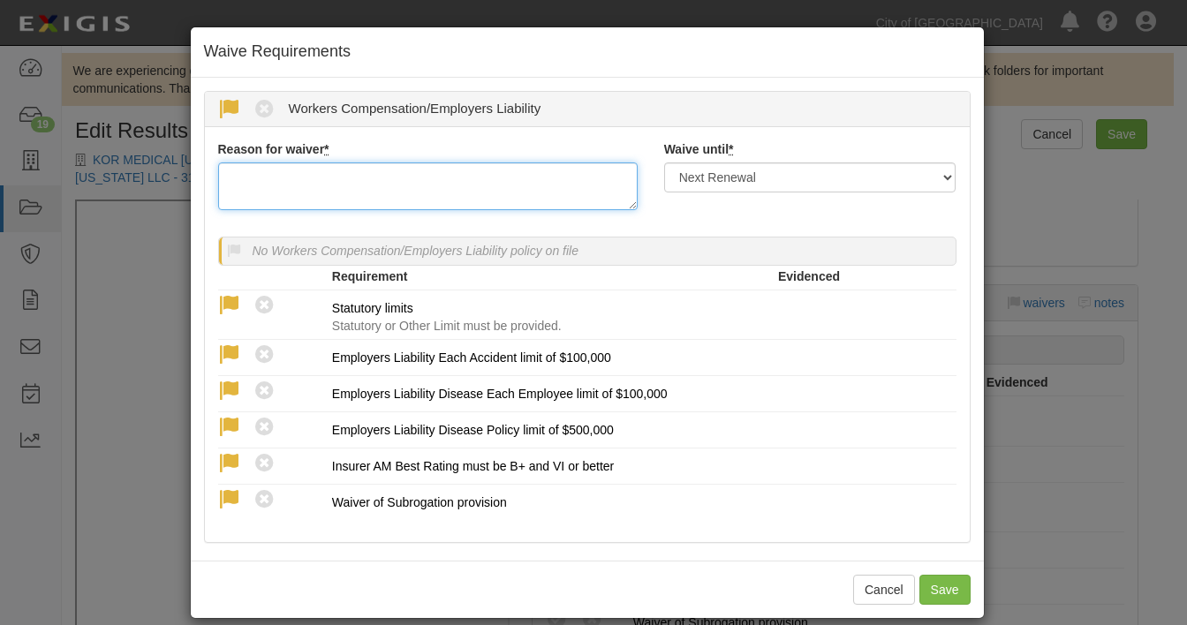
click at [246, 178] on textarea "Reason for waiver *" at bounding box center [428, 187] width 420 height 48
type textarea "s"
type textarea "c"
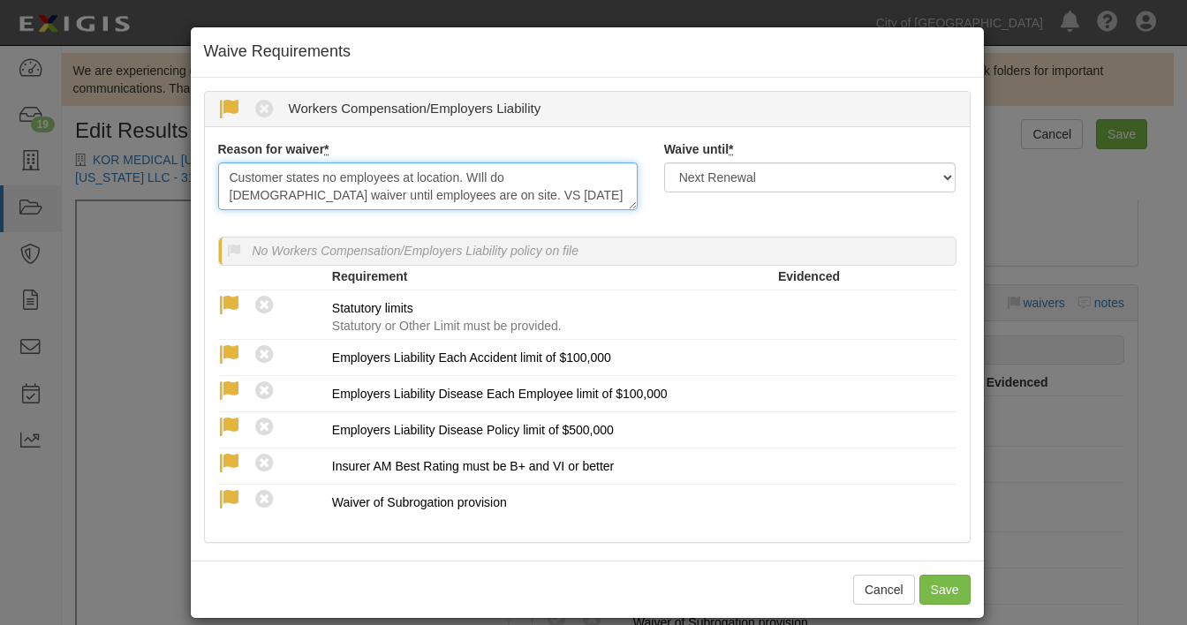
type textarea "Customer states no employees at location. WIll do temp waiver until employees a…"
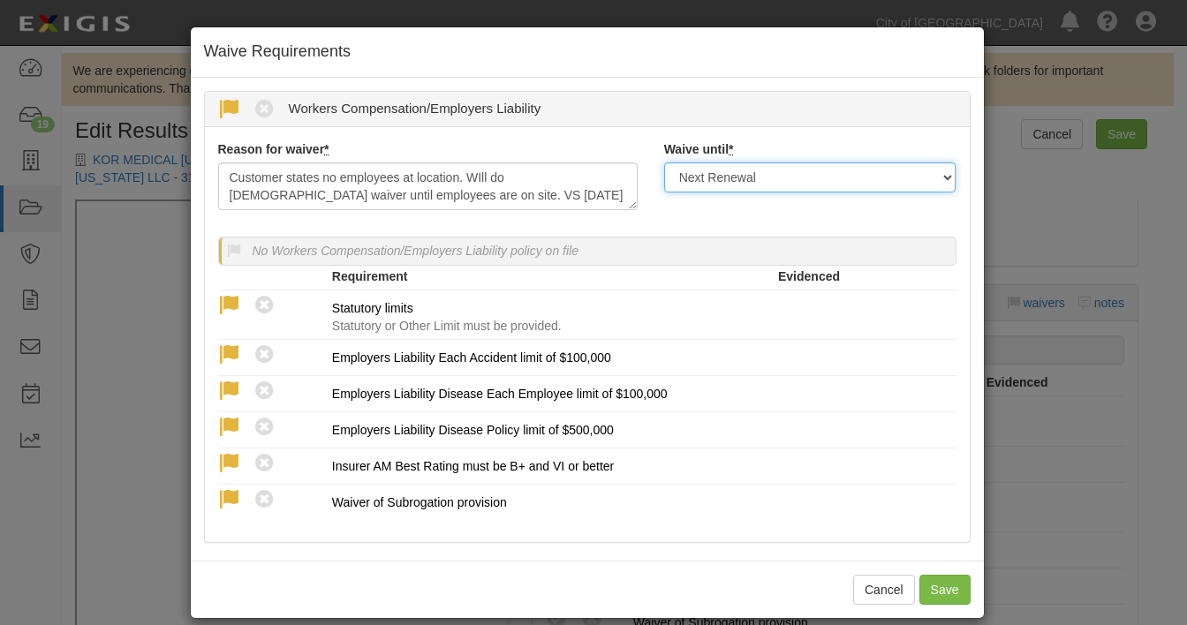
click at [760, 174] on select "Next Renewal Indefinitely" at bounding box center [810, 178] width 292 height 30
click at [664, 163] on select "Next Renewal Indefinitely" at bounding box center [810, 178] width 292 height 30
click at [752, 181] on select "Next Renewal Indefinitely" at bounding box center [810, 178] width 292 height 30
select select "indefinitely"
click at [664, 163] on select "Next Renewal Indefinitely" at bounding box center [810, 178] width 292 height 30
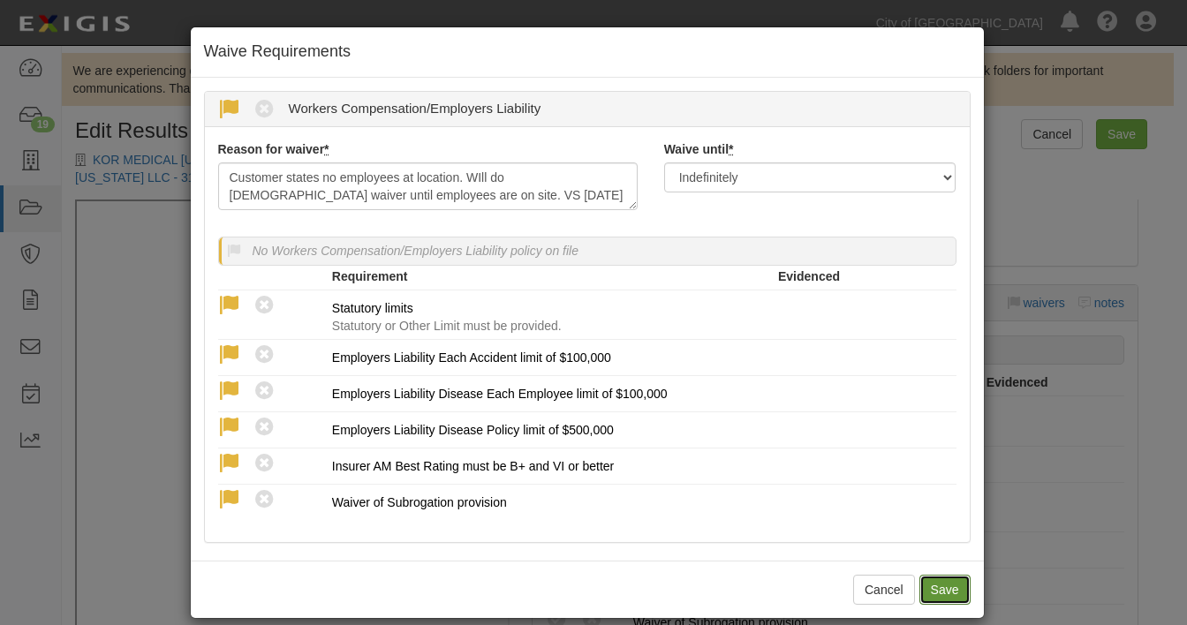
click at [942, 586] on button "Save" at bounding box center [944, 590] width 51 height 30
radio input "true"
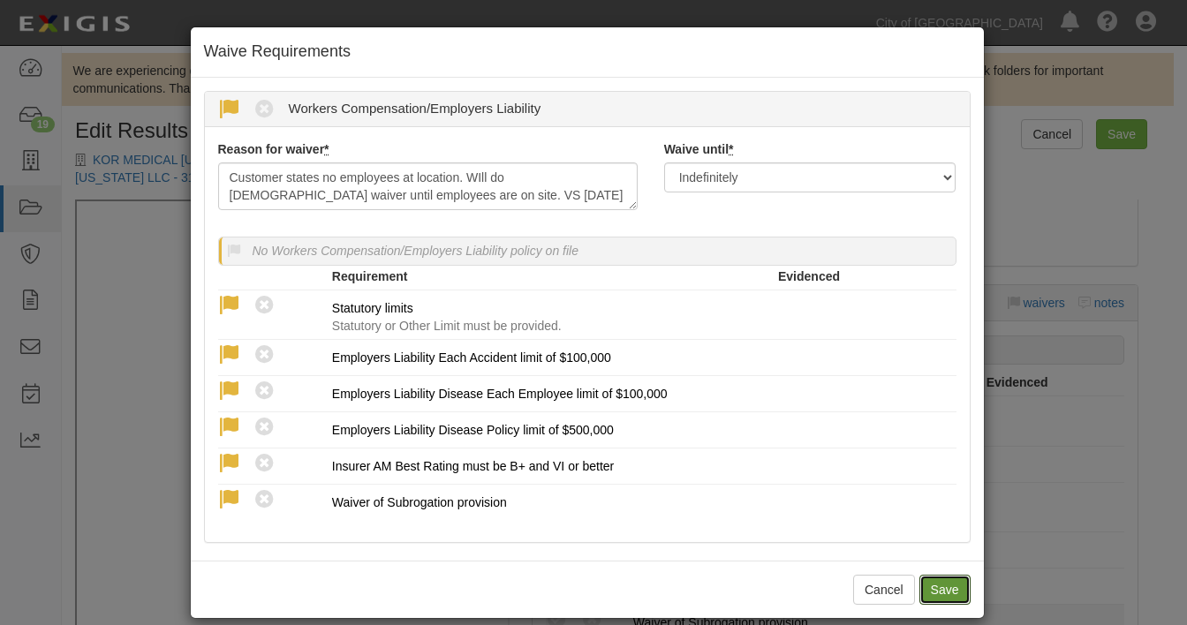
radio input "true"
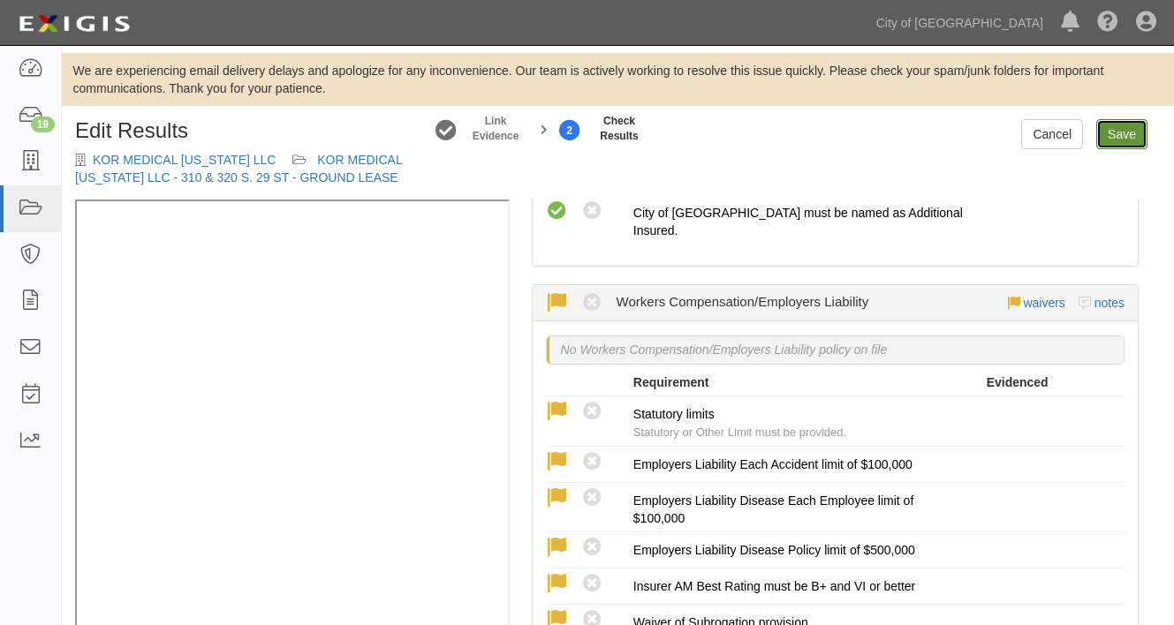
click at [1144, 126] on link "Save" at bounding box center [1121, 134] width 51 height 30
radio input "true"
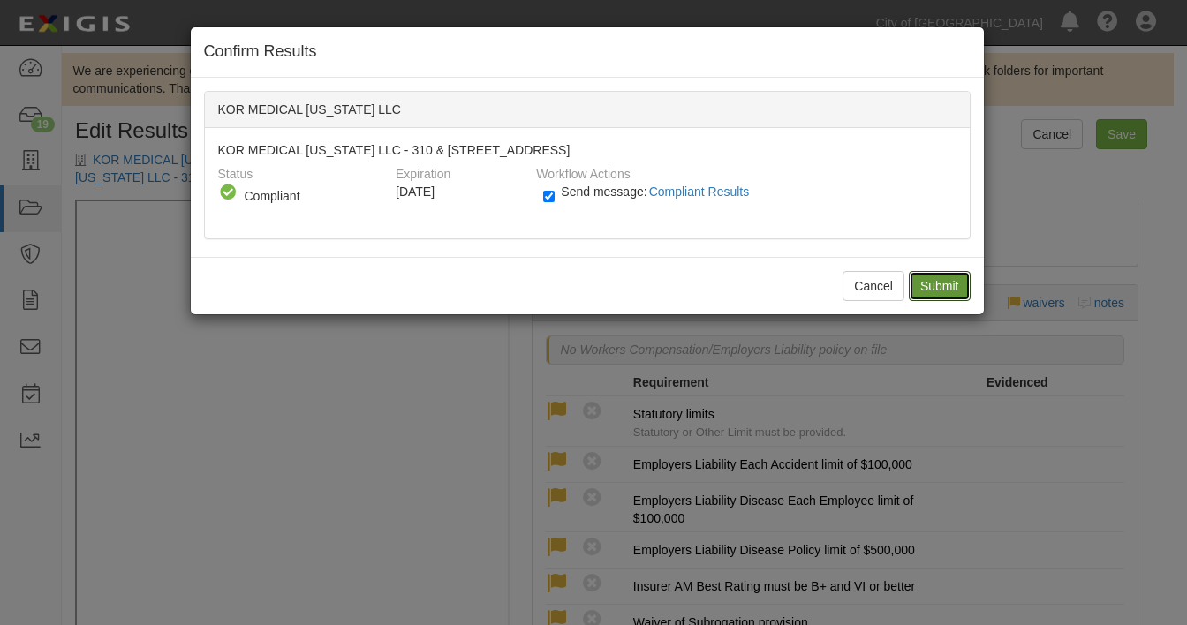
click at [935, 284] on input "Submit" at bounding box center [940, 286] width 62 height 30
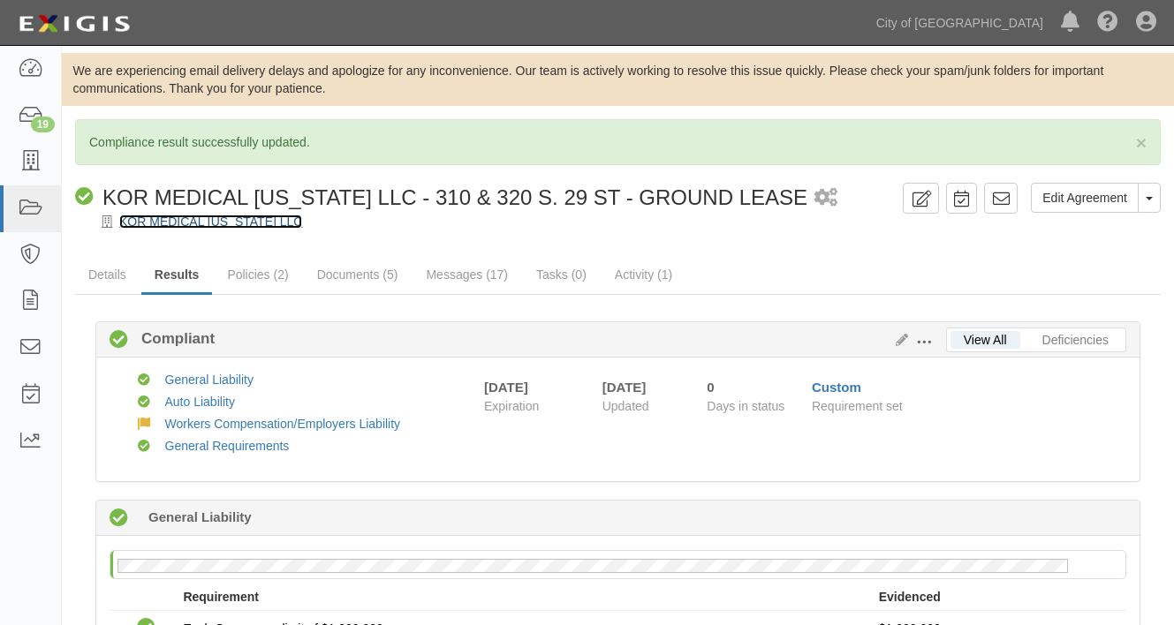
click at [186, 223] on link "KOR MEDICAL [US_STATE] LLC" at bounding box center [210, 222] width 183 height 14
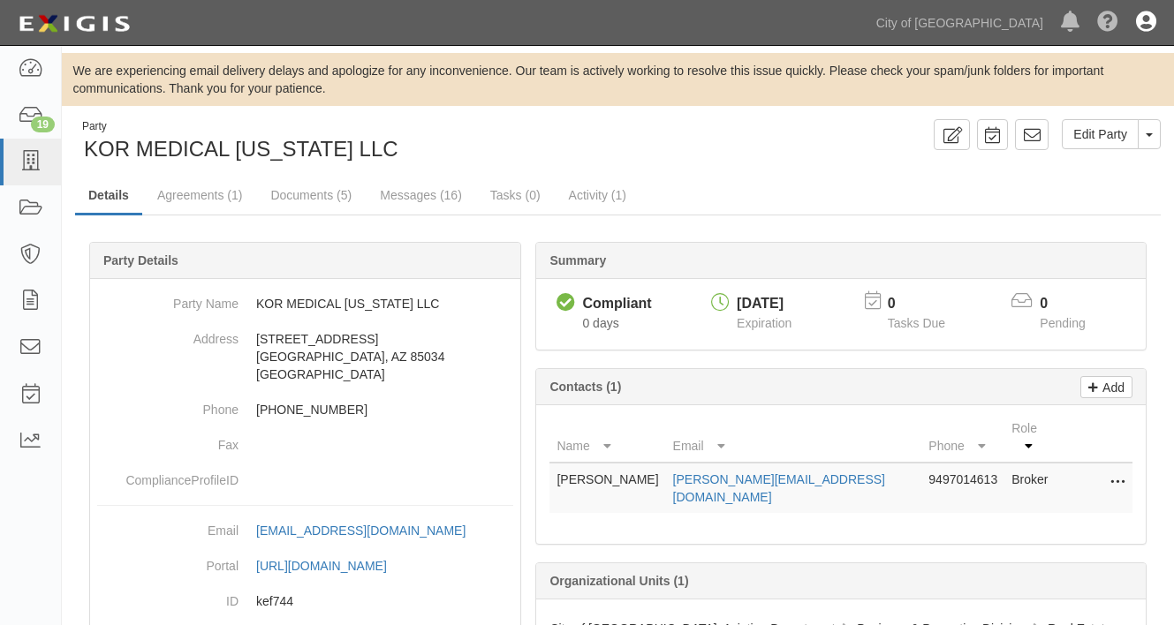
click at [1150, 19] on icon at bounding box center [1146, 22] width 20 height 21
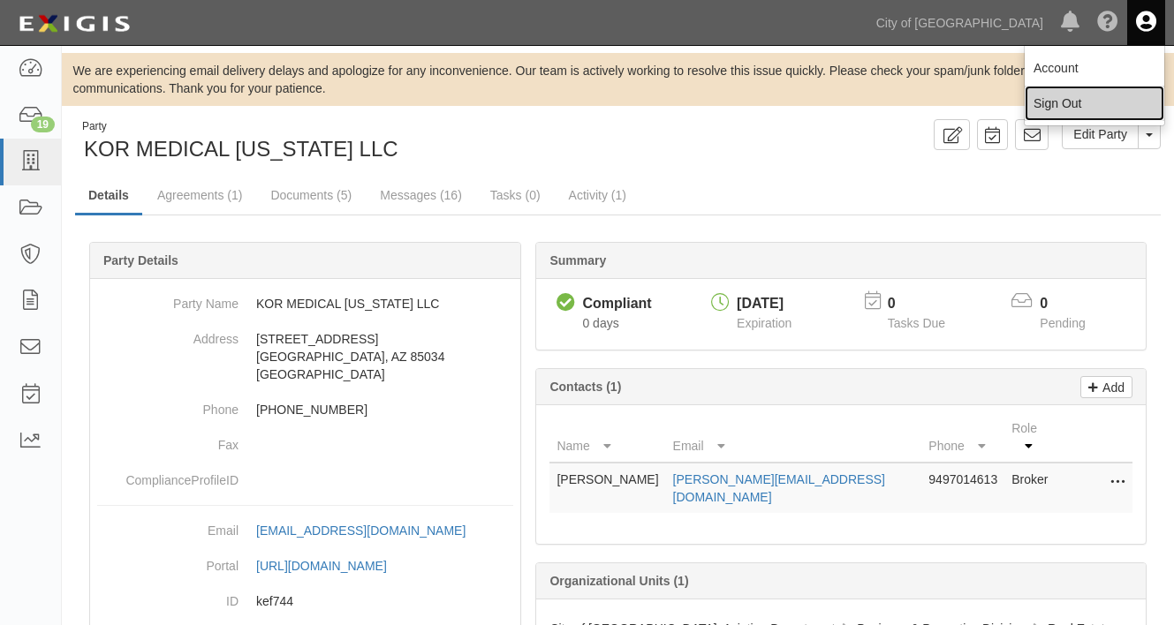
click at [1066, 95] on link "Sign Out" at bounding box center [1094, 103] width 140 height 35
